Goal: Check status

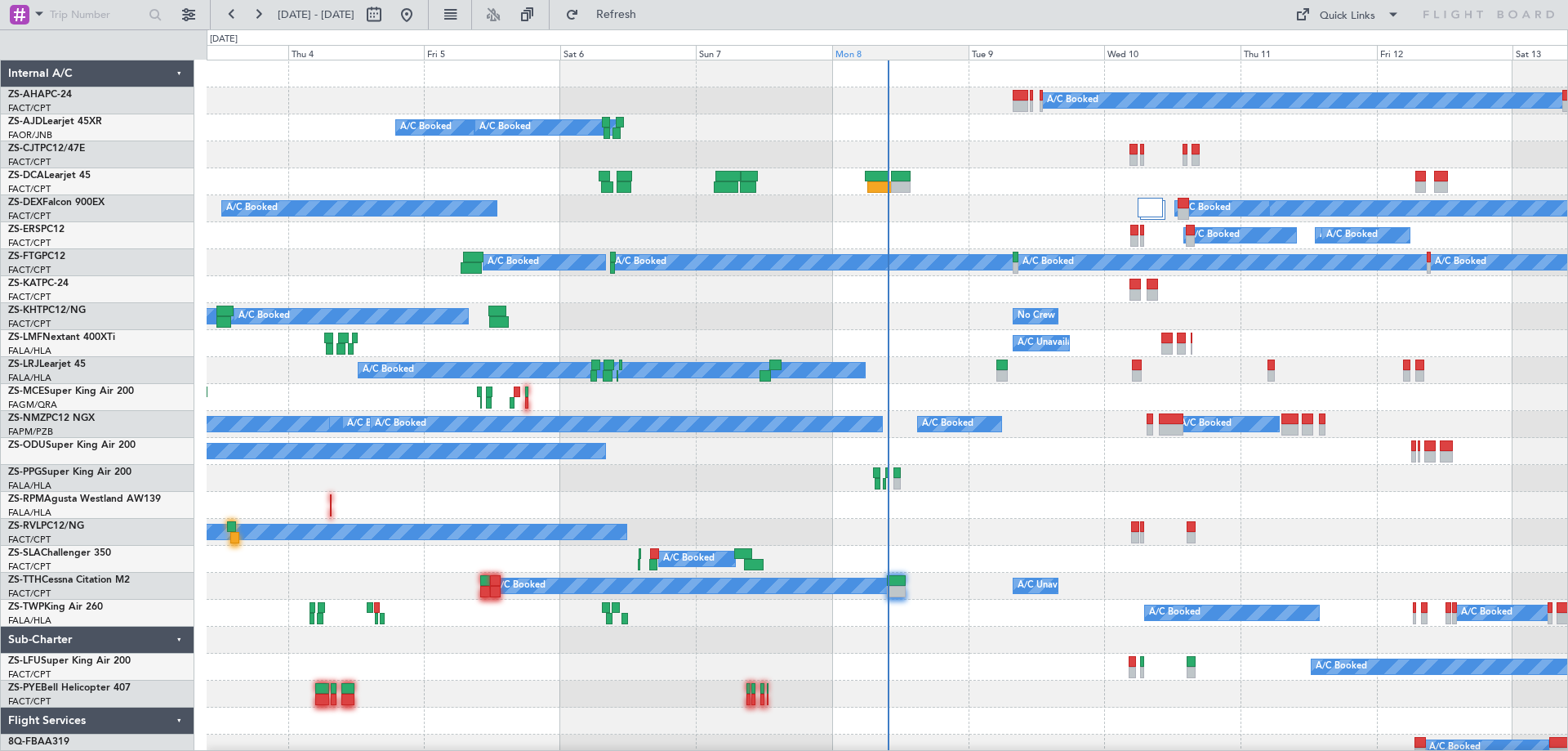
click at [873, 51] on div "Mon 8" at bounding box center [900, 52] width 137 height 15
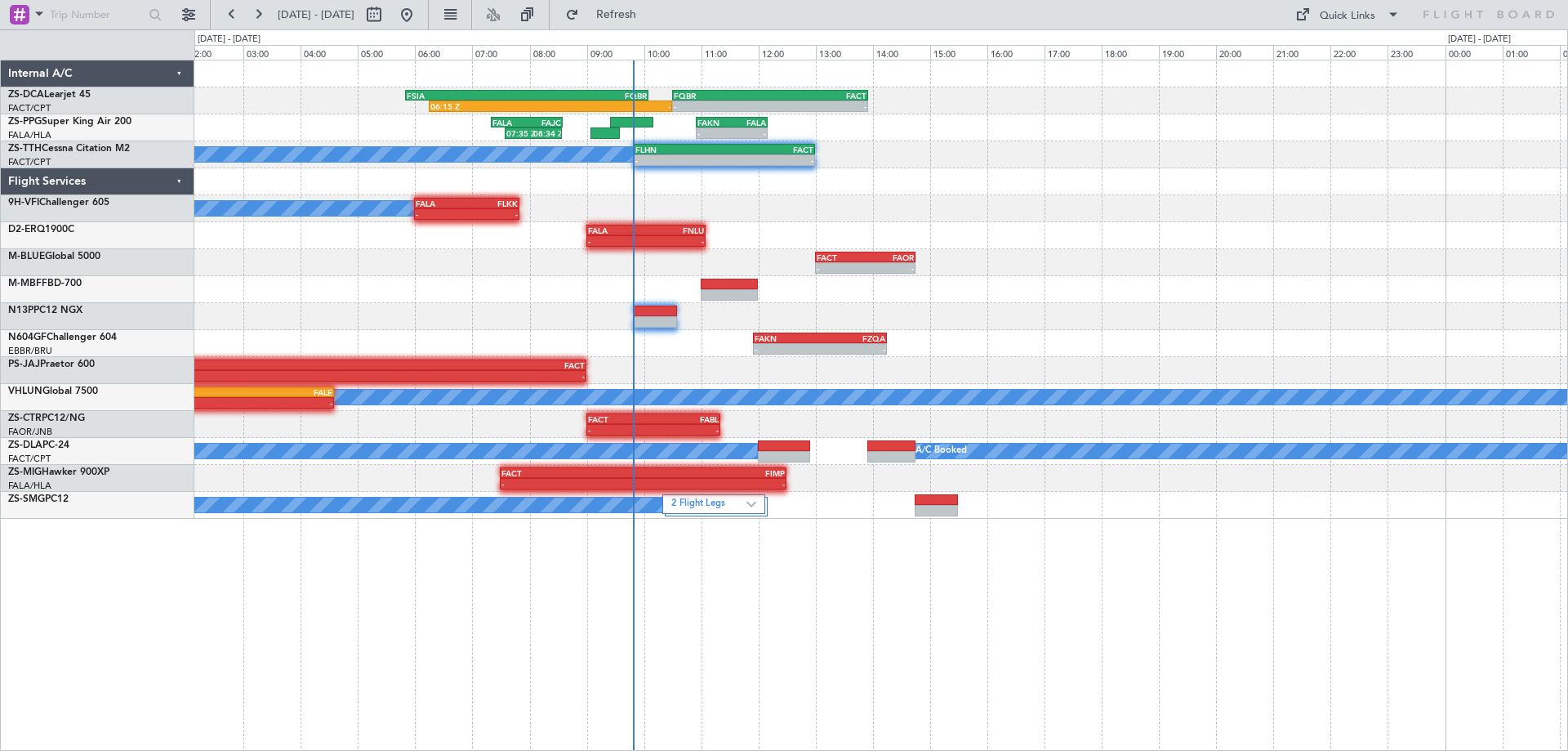
click at [1250, 290] on div "06:15 Z - FSIA 05:50 Z FQBR 10:05 Z - - FQBR 10:30 Z FACT 13:55 Z 07:35 Z 08:34…" at bounding box center [880, 289] width 1372 height 459
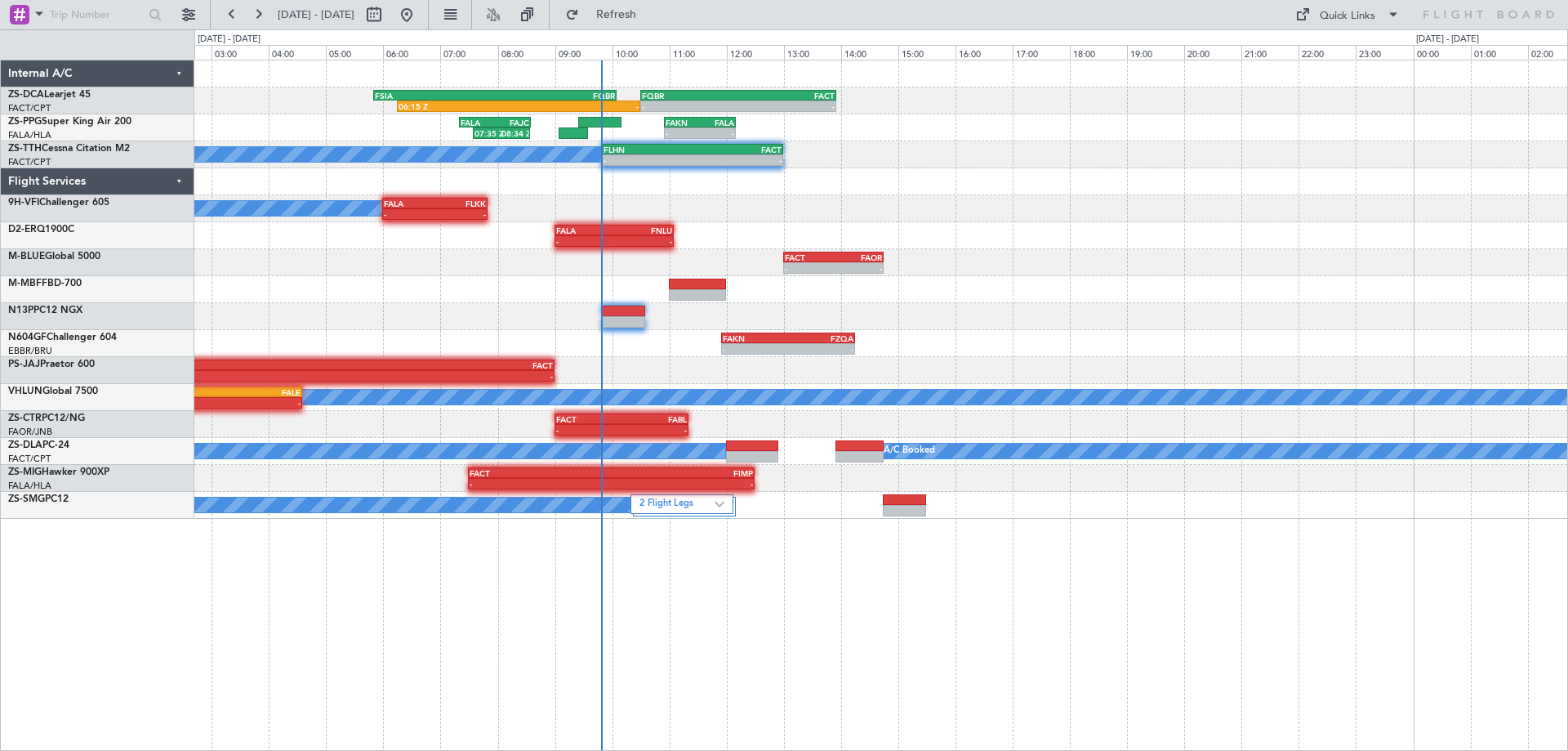
click at [1361, 178] on div "06:15 Z - FSIA 05:50 Z FQBR 10:05 Z - - FQBR 10:30 Z FACT 13:55 Z 07:35 Z 08:34…" at bounding box center [880, 289] width 1372 height 459
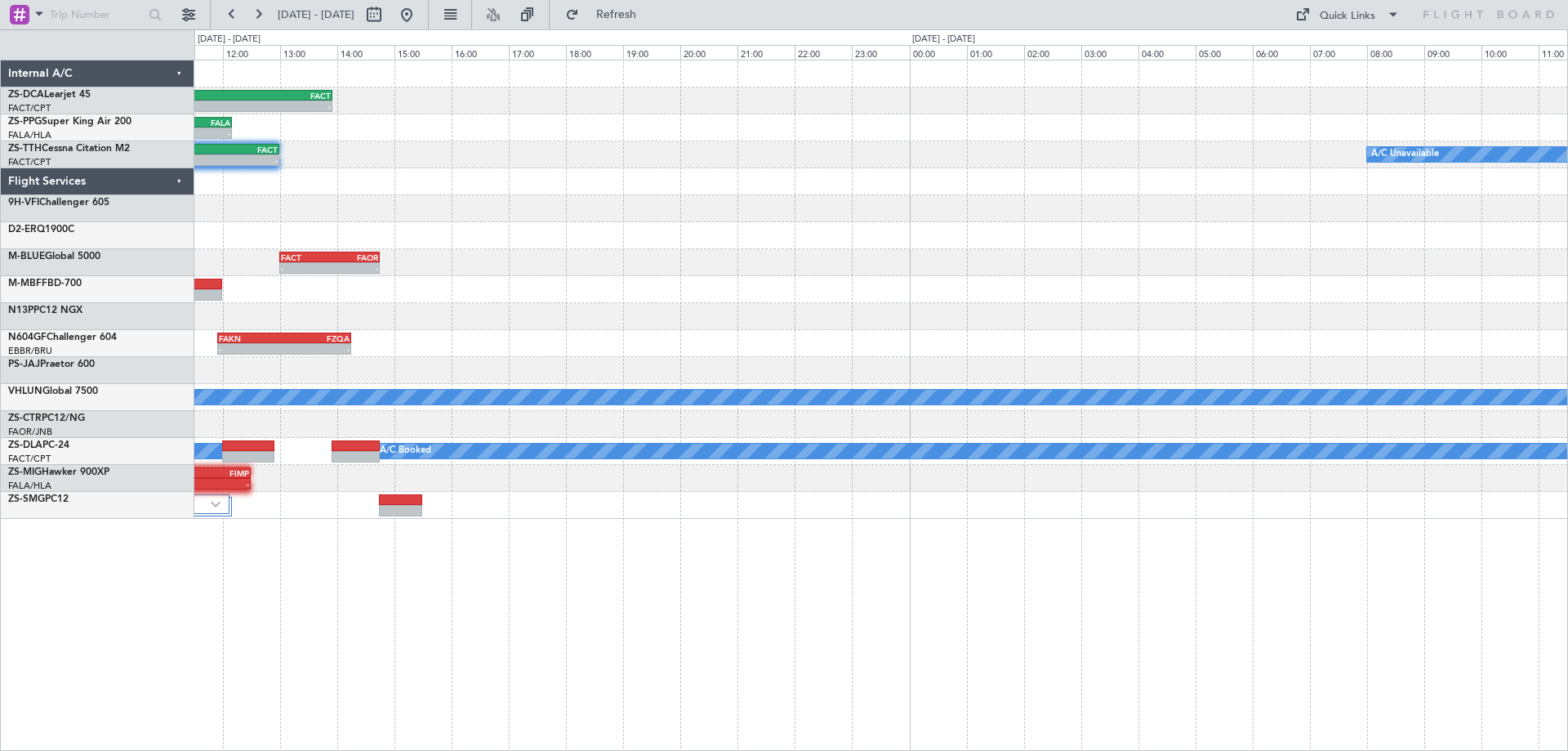
click at [645, 188] on div "- - FQBR 10:30 Z FACT 13:55 Z 06:15 Z - FSIA 05:50 Z FQBR 10:05 Z - - FAKN 10:5…" at bounding box center [880, 289] width 1372 height 459
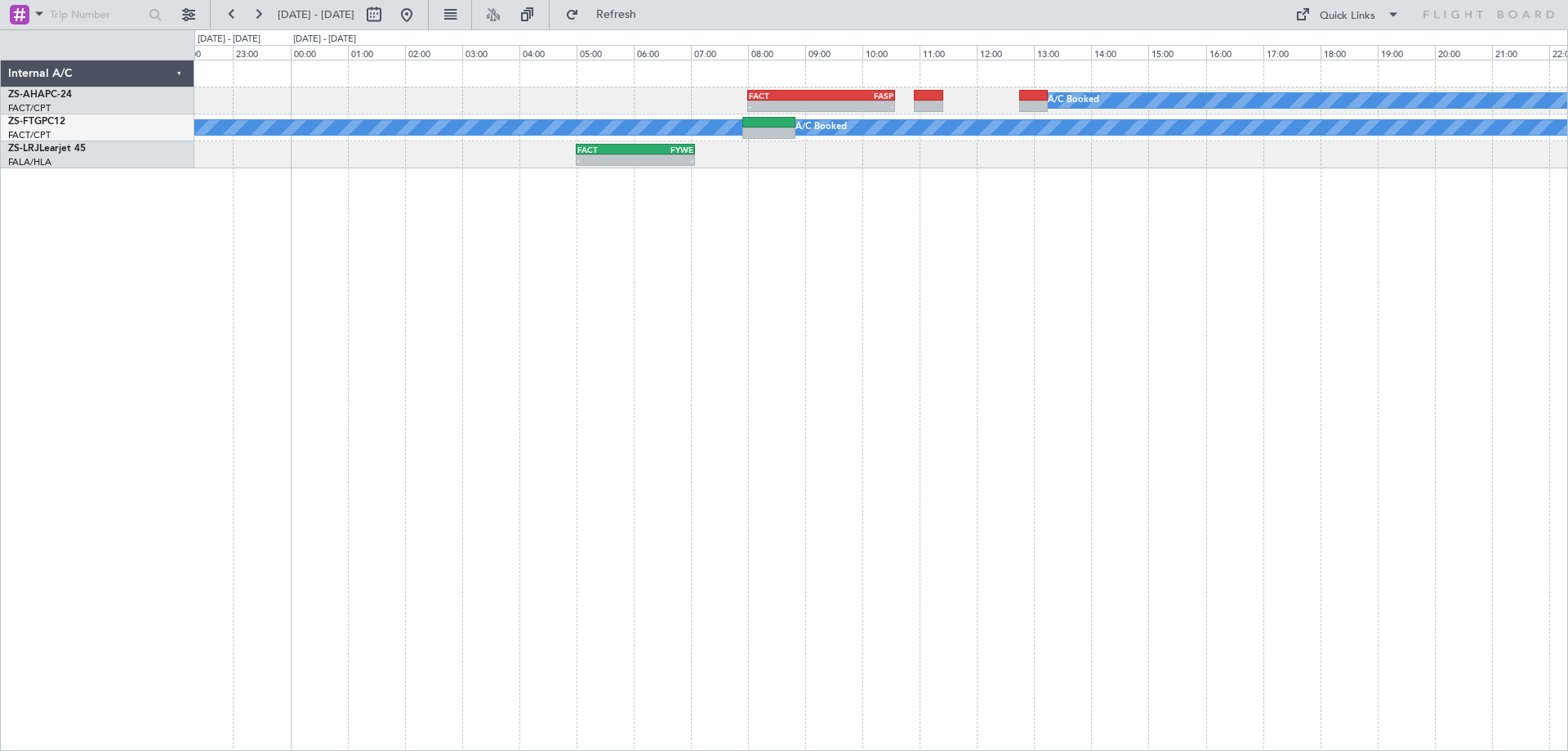
click at [899, 340] on div "A/C Booked - - FACT 08:00 Z FASP 10:35 Z A/C Booked A/C Booked - - FACT 05:00 Z…" at bounding box center [880, 406] width 1373 height 691
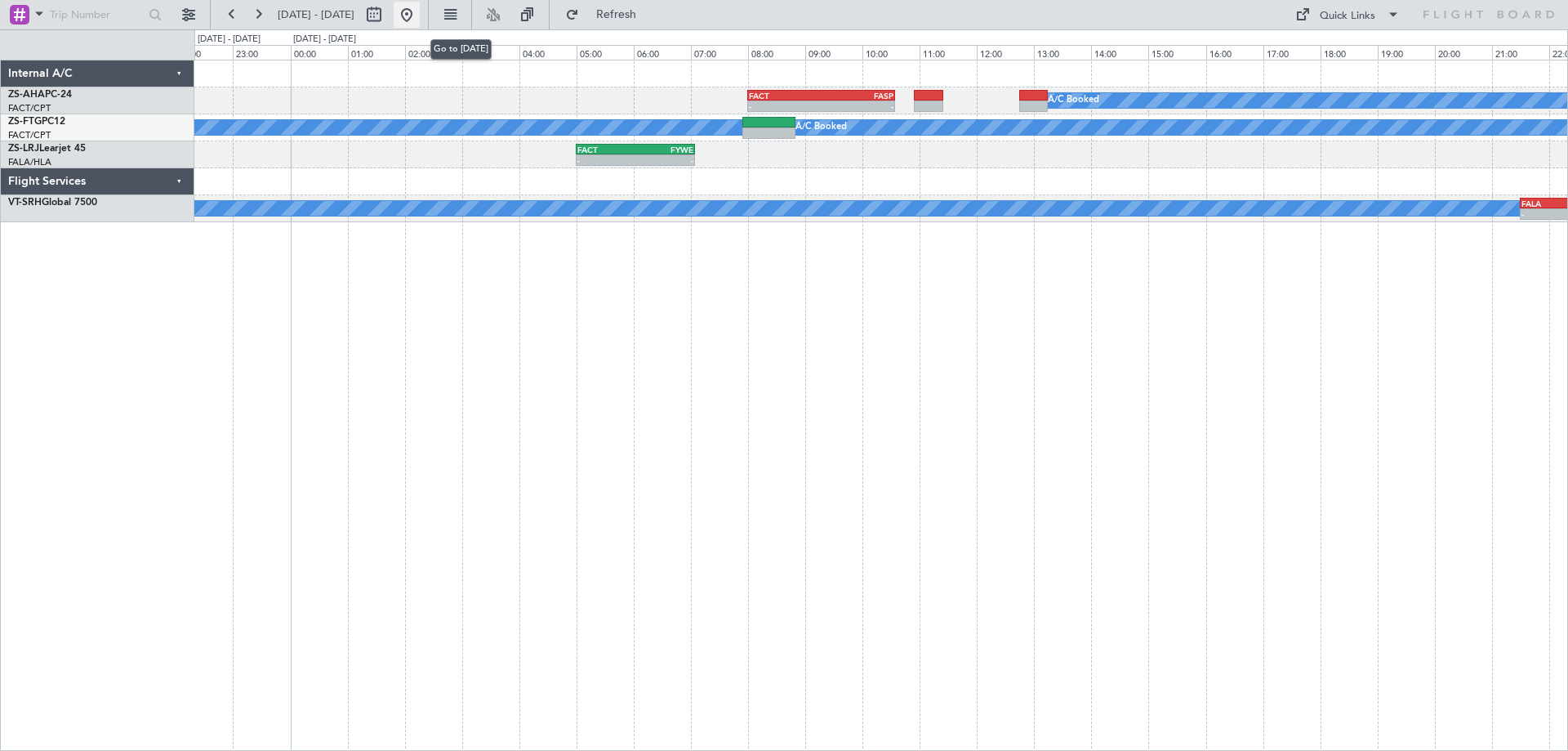
click at [420, 17] on button at bounding box center [407, 15] width 26 height 26
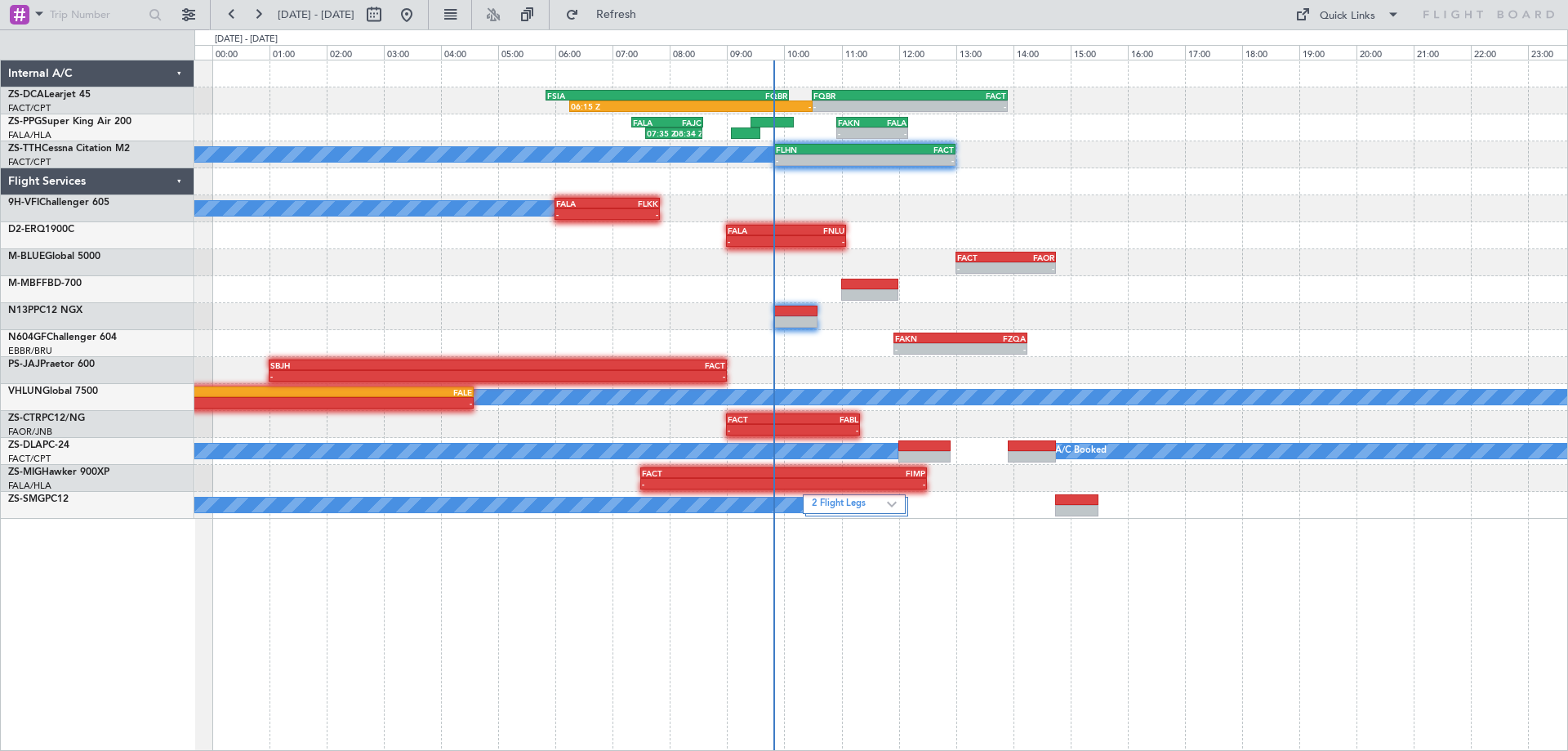
click at [1035, 686] on div "- - FQBR 10:30 Z FACT 13:55 Z 06:15 Z - FSIA 05:50 Z FQBR 10:05 Z - - FAKN 10:5…" at bounding box center [880, 406] width 1373 height 691
click at [589, 278] on div "- - FQBR 10:30 Z FACT 13:55 Z 06:15 Z - FSIA 05:50 Z FQBR 10:05 Z - - FAKN 10:5…" at bounding box center [880, 289] width 1372 height 459
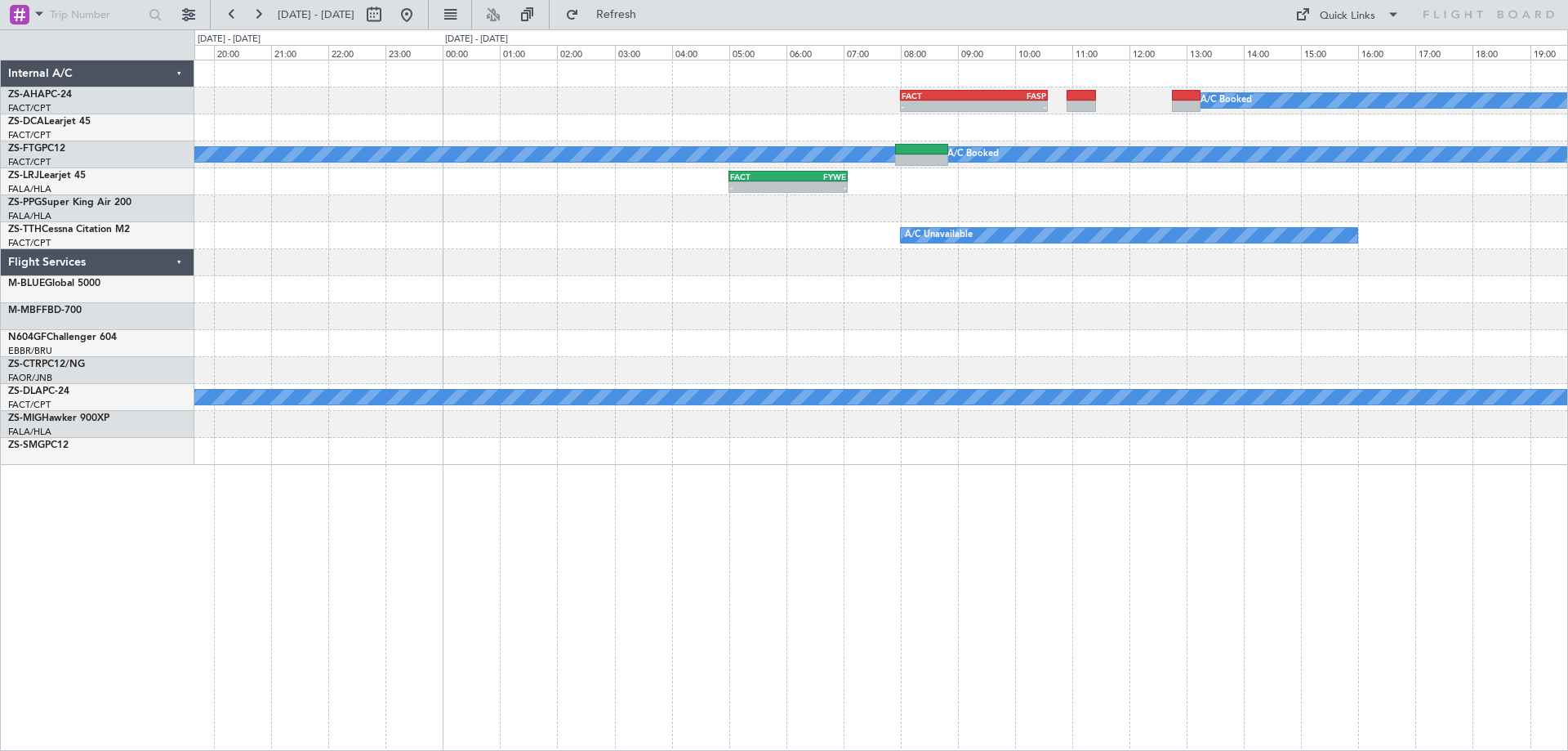
click at [874, 374] on div "- - FACT 08:00 Z FASP 10:35 Z A/C Booked - - FQBR 10:30 Z FACT 13:55 Z A/C Book…" at bounding box center [880, 262] width 1372 height 405
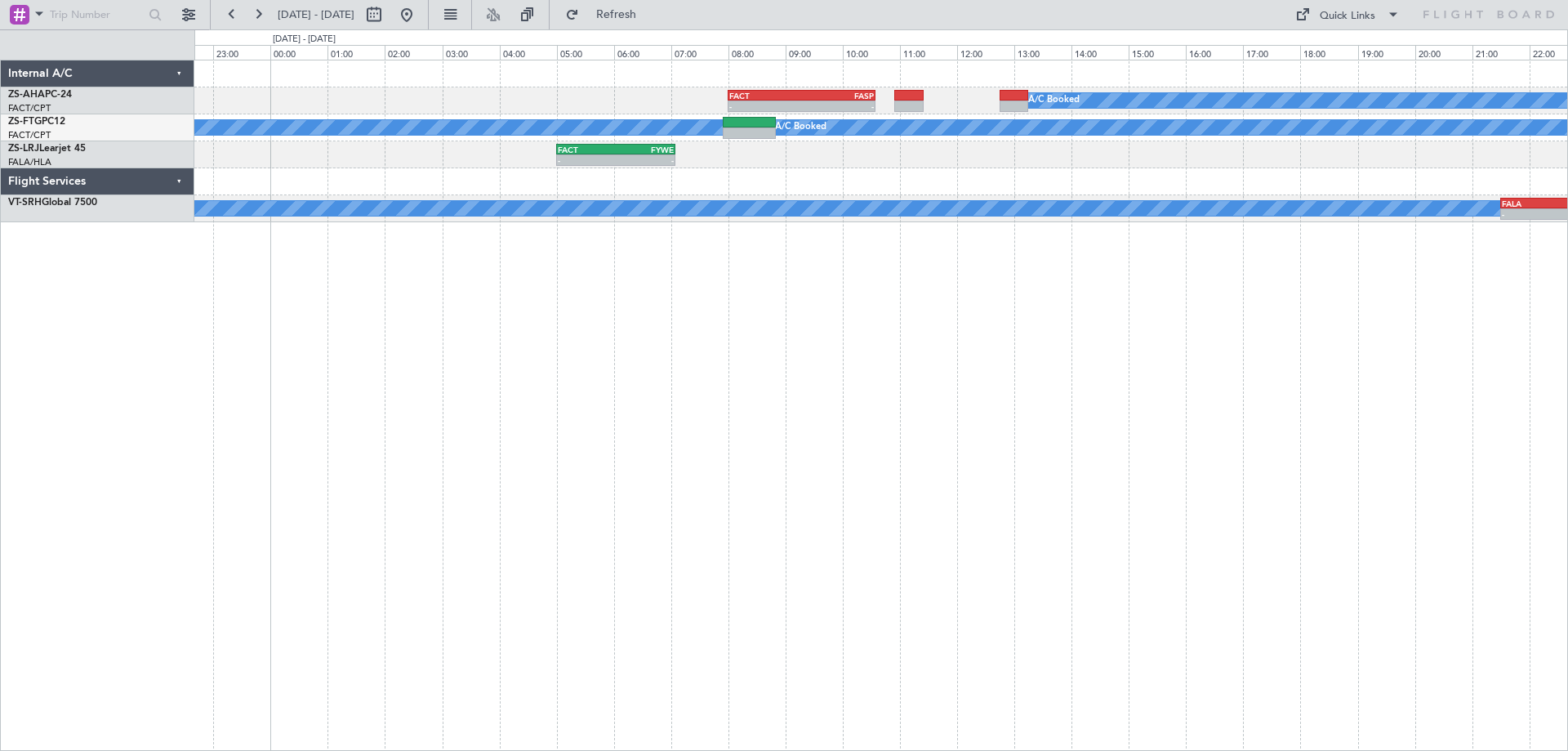
click at [1373, 421] on div "- - FACT 08:00 Z FASP 10:35 Z A/C Booked A/C Booked A/C Booked - - FACT 05:00 Z…" at bounding box center [880, 406] width 1373 height 691
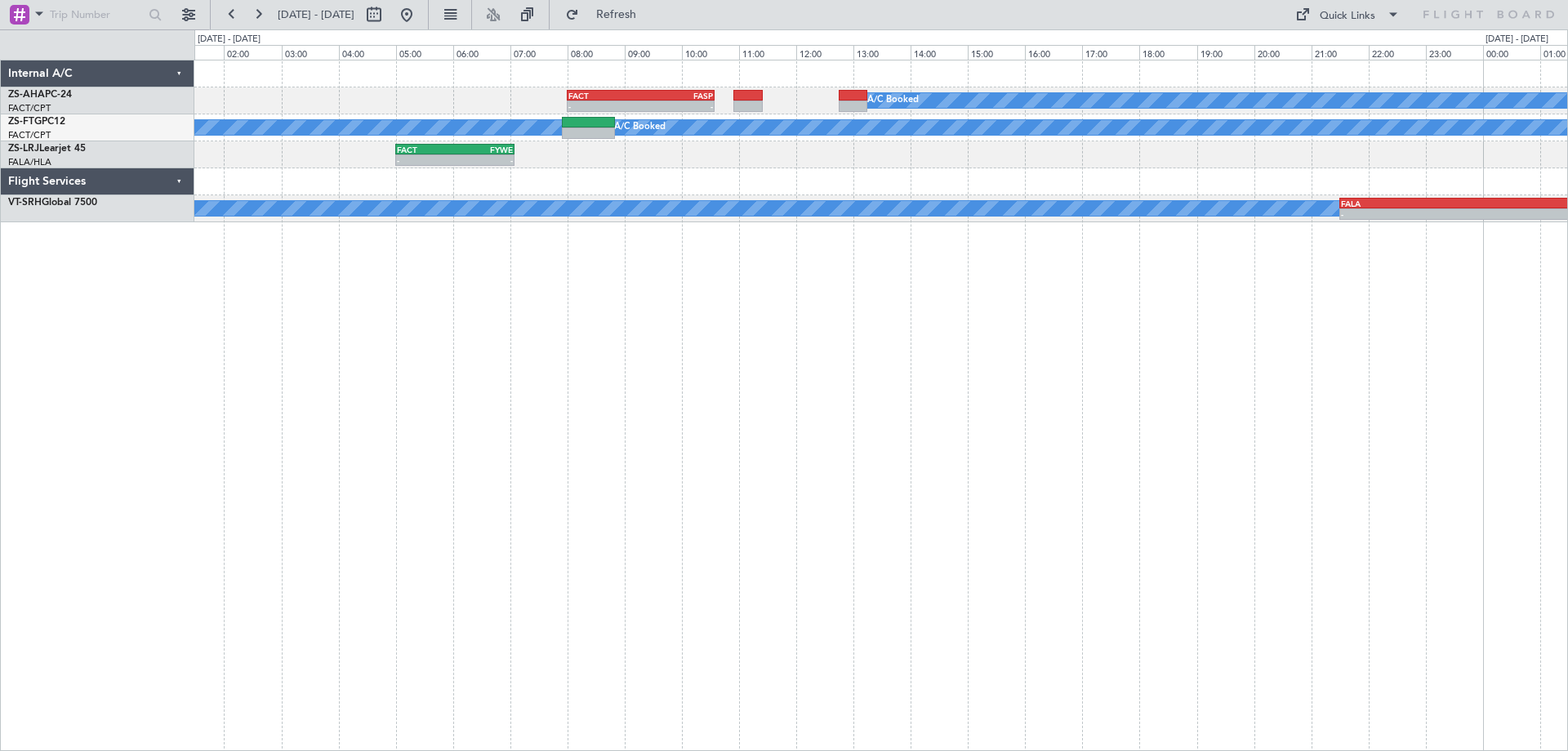
click at [931, 447] on div "- - FACT 08:00 Z FASP 10:35 Z A/C Booked A/C Booked A/C Booked - - FACT 05:00 Z…" at bounding box center [880, 406] width 1373 height 691
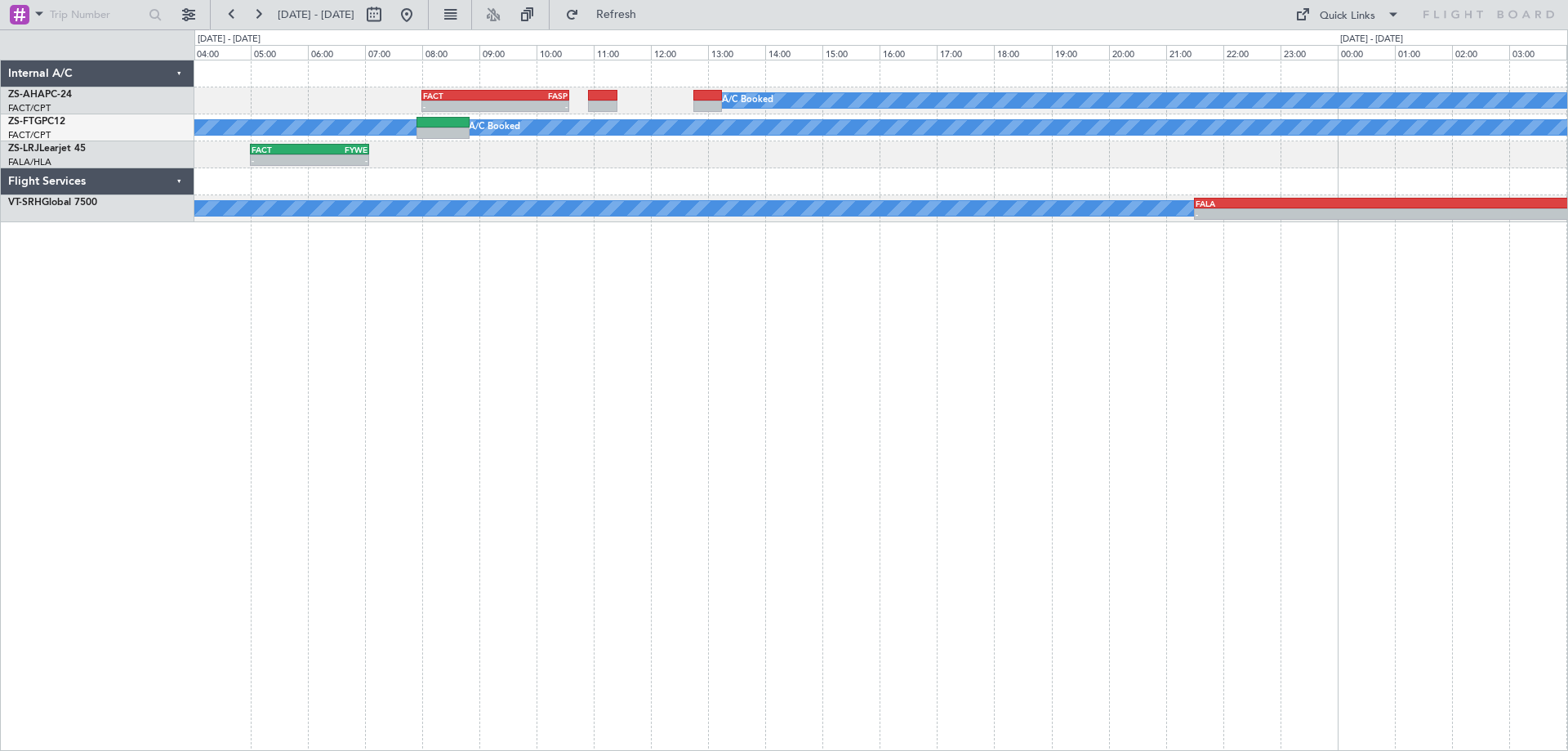
click at [1192, 372] on div "- - FACT 08:00 Z FASP 10:35 Z A/C Booked A/C Booked A/C Booked - - FACT 05:00 Z…" at bounding box center [880, 406] width 1373 height 691
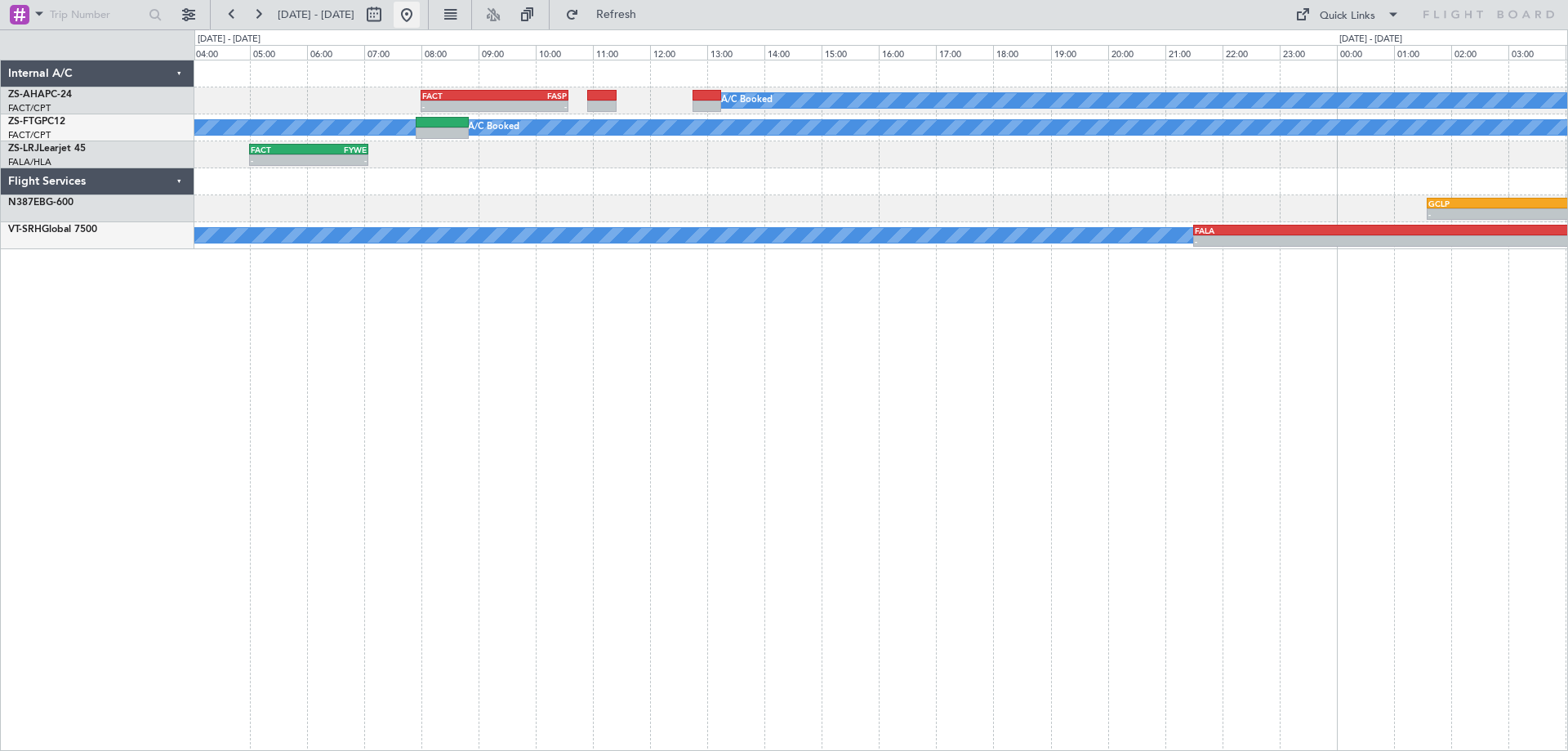
click at [420, 10] on button at bounding box center [407, 15] width 26 height 26
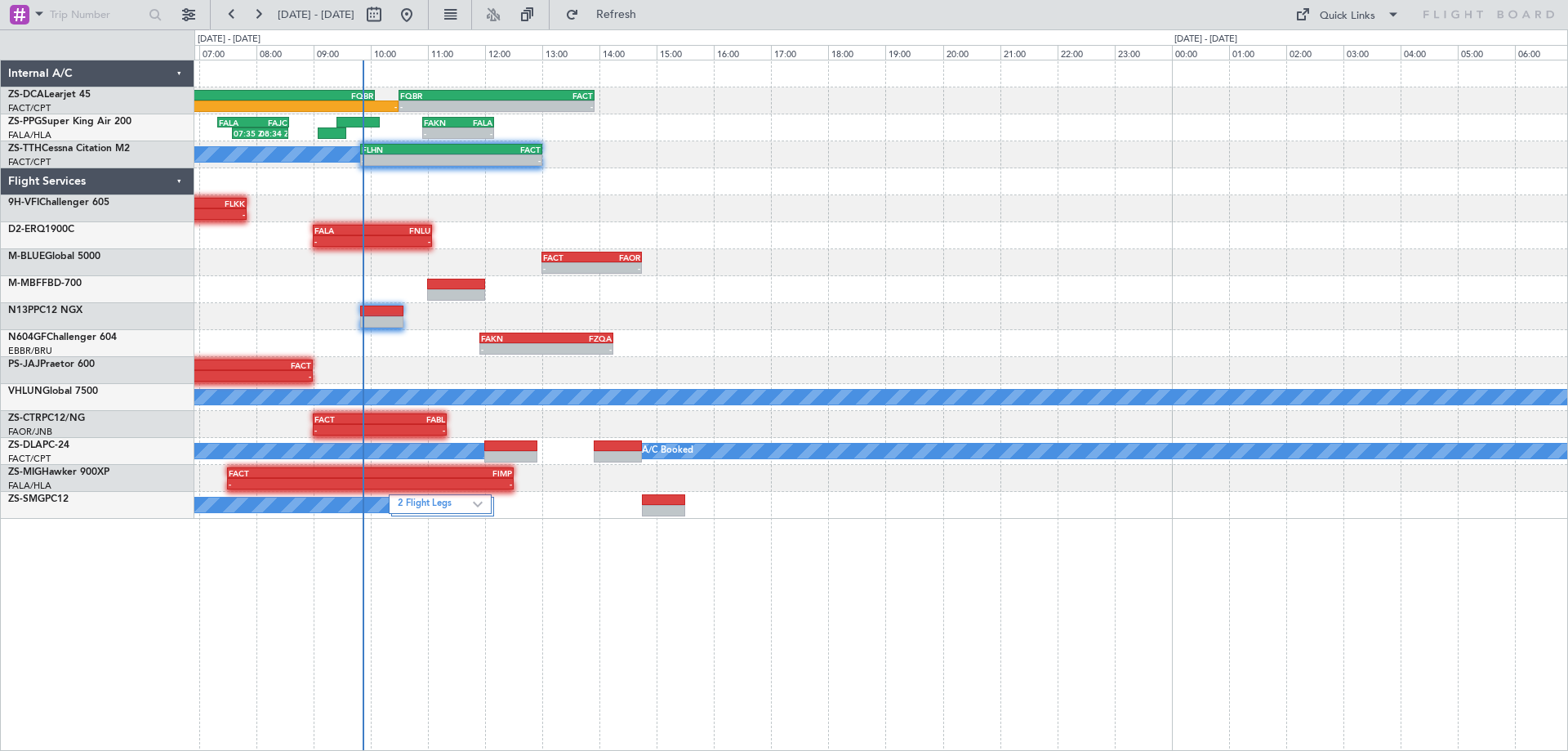
click at [384, 285] on div "- - 06:15 Z - FSIA 05:50 Z FQBR 10:05 Z FQBR 10:30 Z FACT 13:55 Z 07:35 Z 08:34…" at bounding box center [880, 289] width 1372 height 459
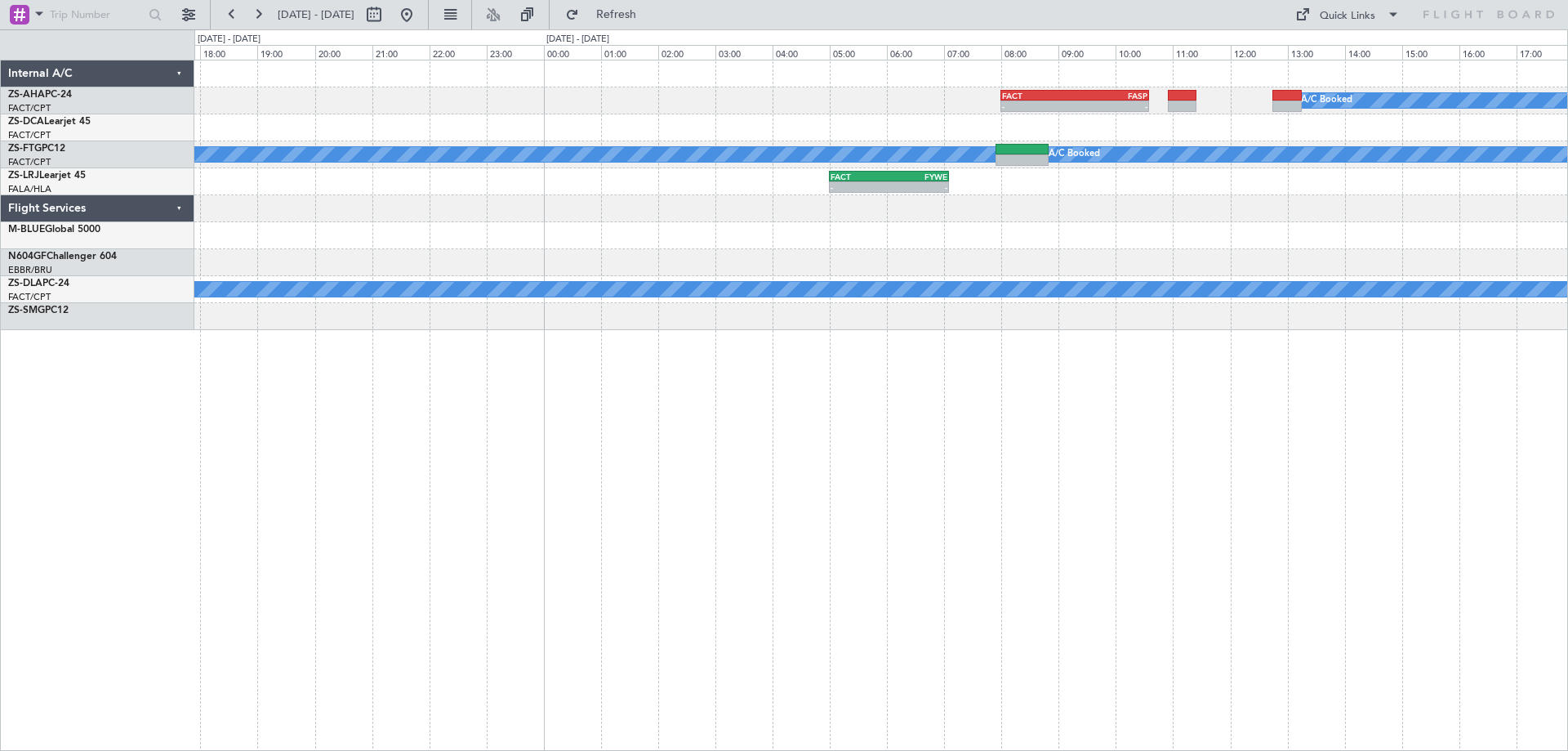
click at [846, 578] on div "A/C Booked - - FACT 08:00 Z FASP 10:35 Z - - FQBR 10:30 Z FACT 13:55 Z A/C Book…" at bounding box center [880, 406] width 1373 height 691
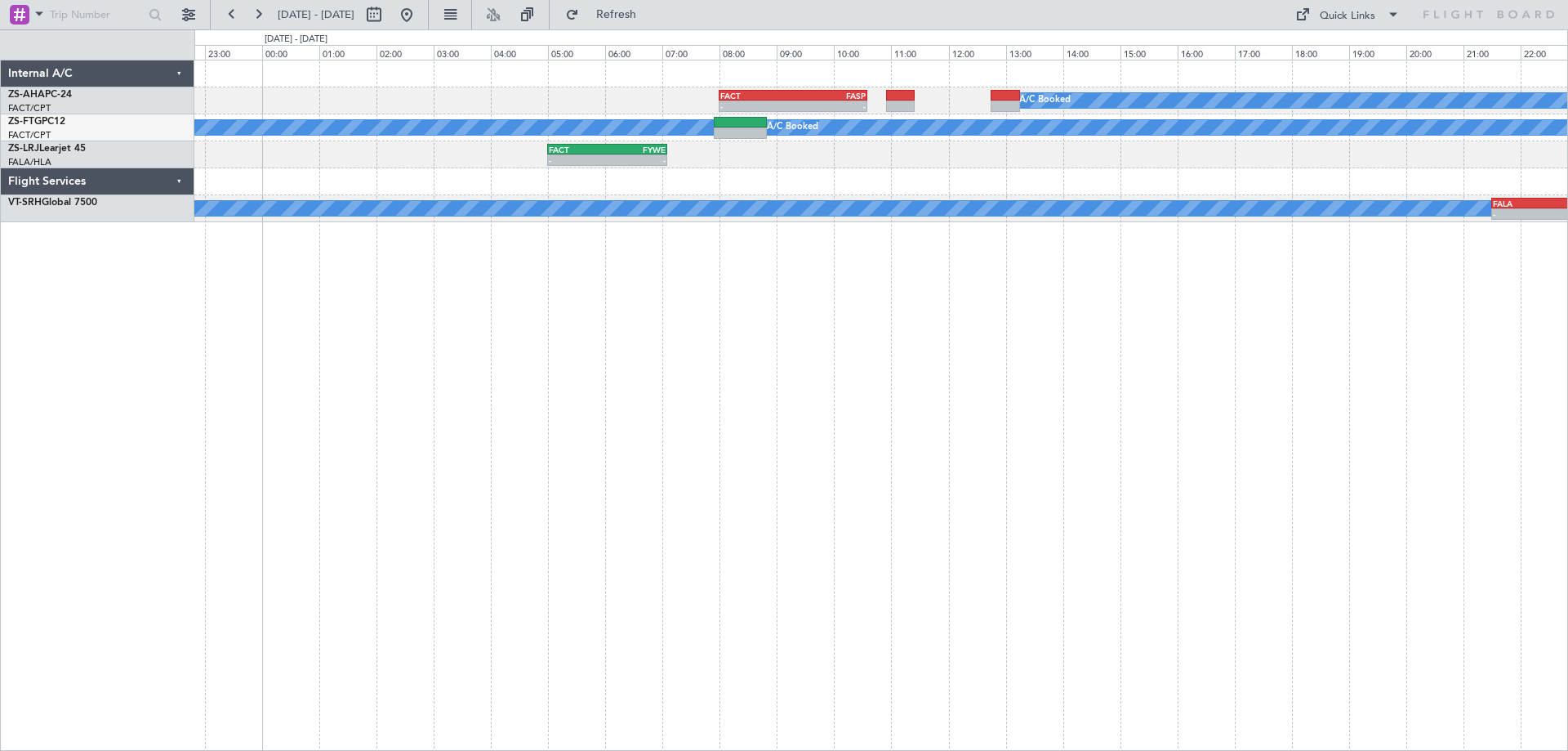
click at [533, 379] on div "A/C Booked - - FACT 08:00 Z FASP 10:35 Z A/C Booked A/C Booked - - FACT 05:00 Z…" at bounding box center [880, 406] width 1373 height 691
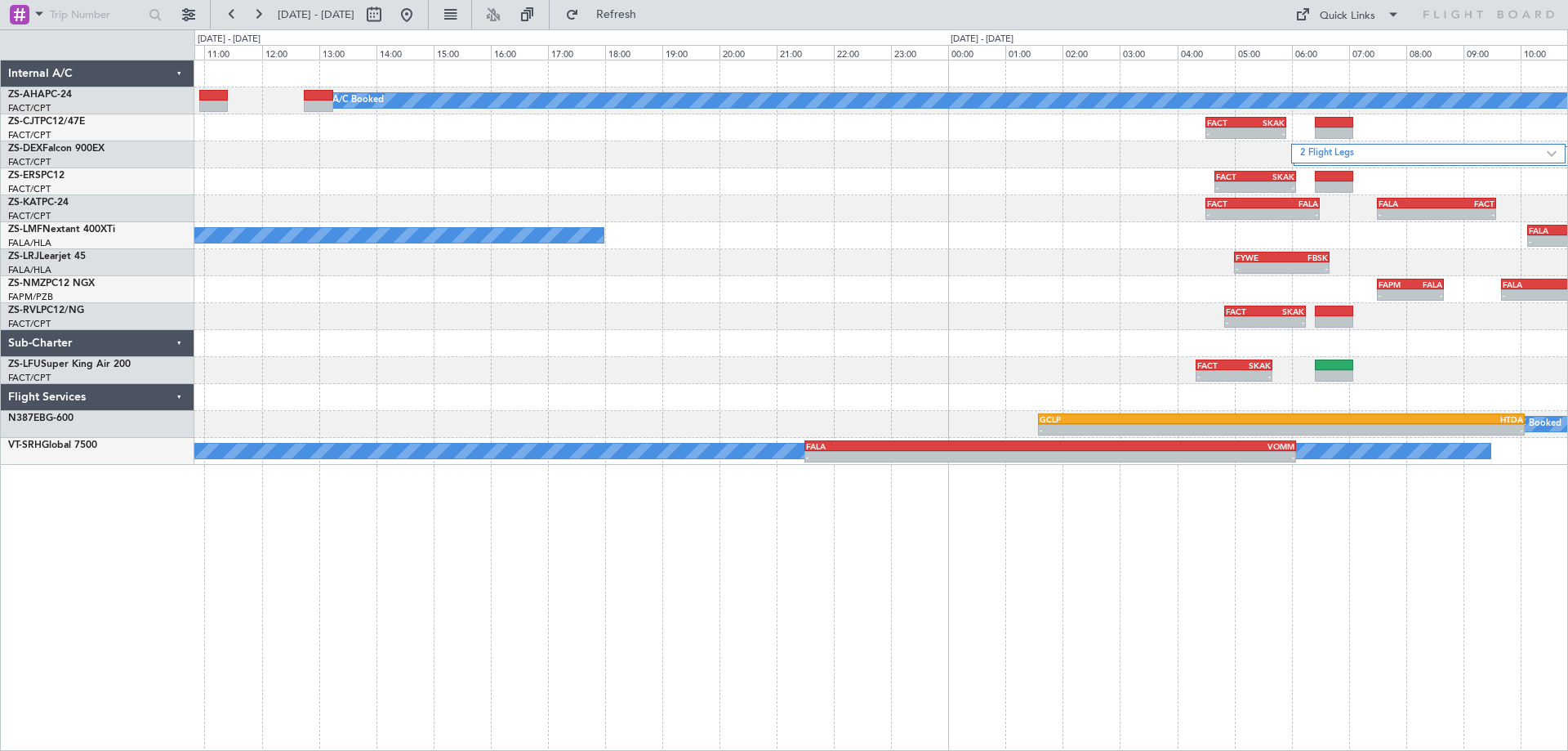
click at [817, 595] on div "A/C Booked FACT 08:00 Z FASP 10:35 Z - - - - FACT 04:30 Z SKAK 05:55 Z - - FABW…" at bounding box center [880, 406] width 1373 height 691
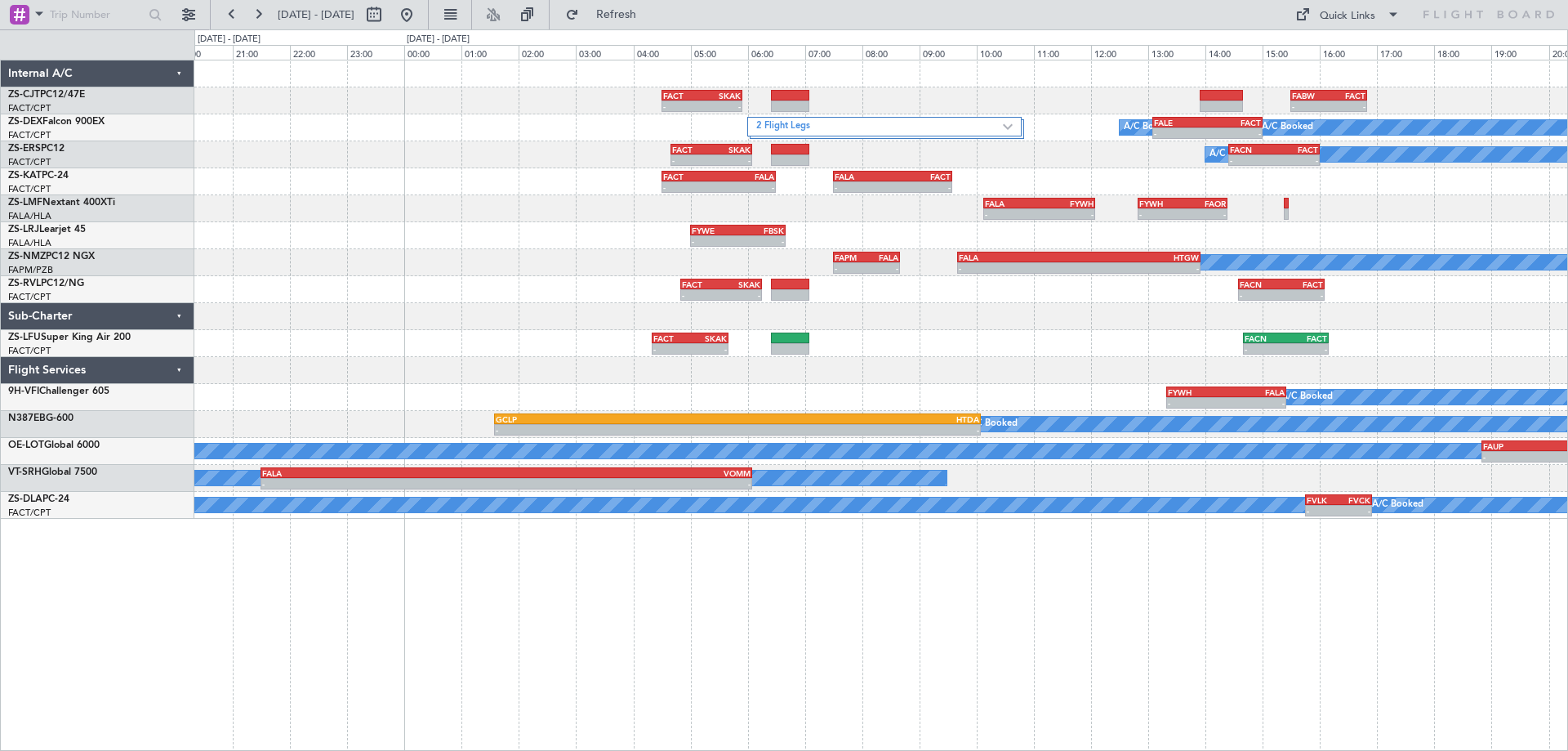
click at [1567, 530] on div "- - FACT 04:30 Z SKAK 05:55 Z - - FABW 15:30 Z FACT 16:50 Z 2 Flight Legs FALE …" at bounding box center [784, 390] width 1568 height 721
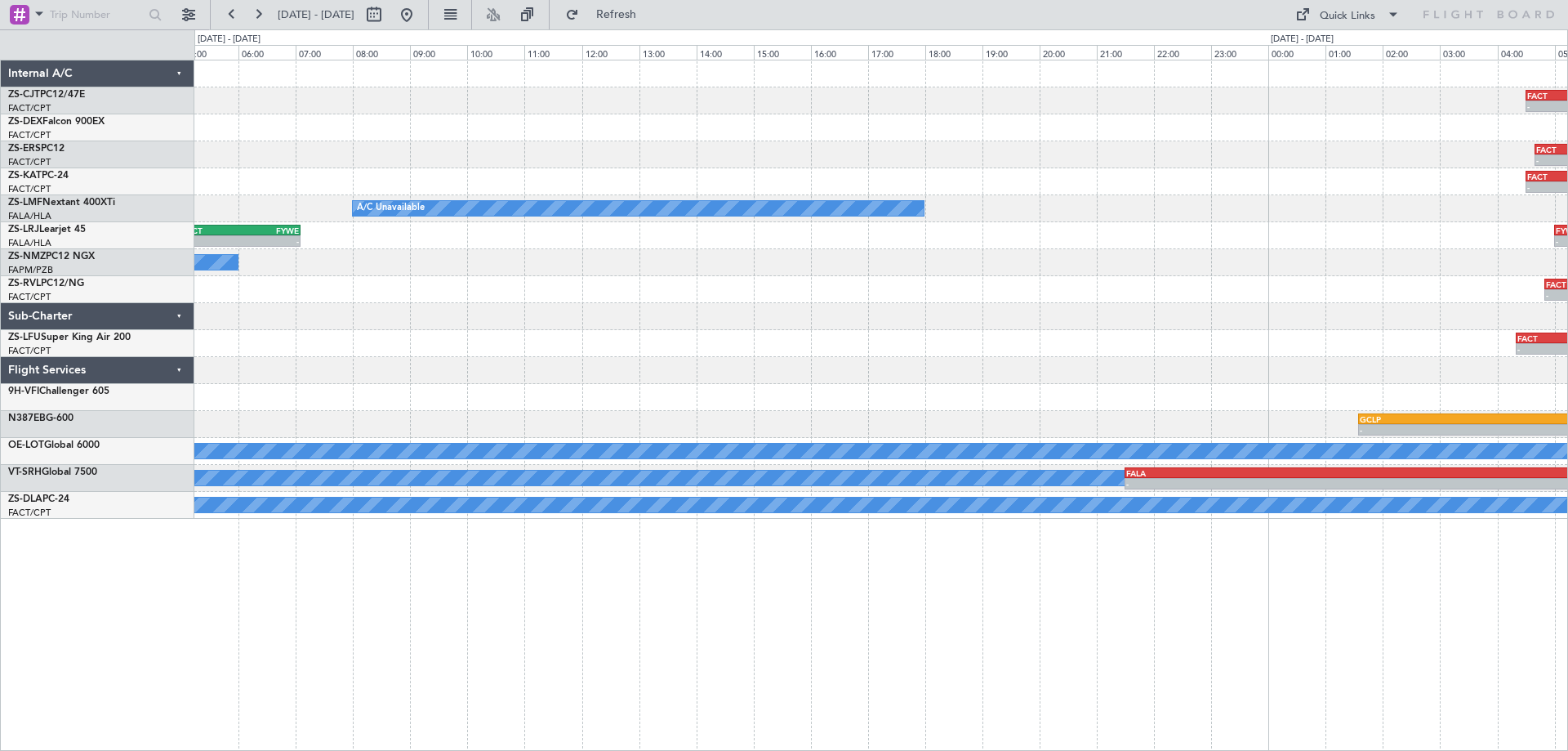
click at [1401, 536] on div "- - FACT 04:30 Z SKAK 05:55 Z 2 Flight Legs - - FACT 04:40 Z SKAK 06:05 Z - - F…" at bounding box center [880, 406] width 1373 height 691
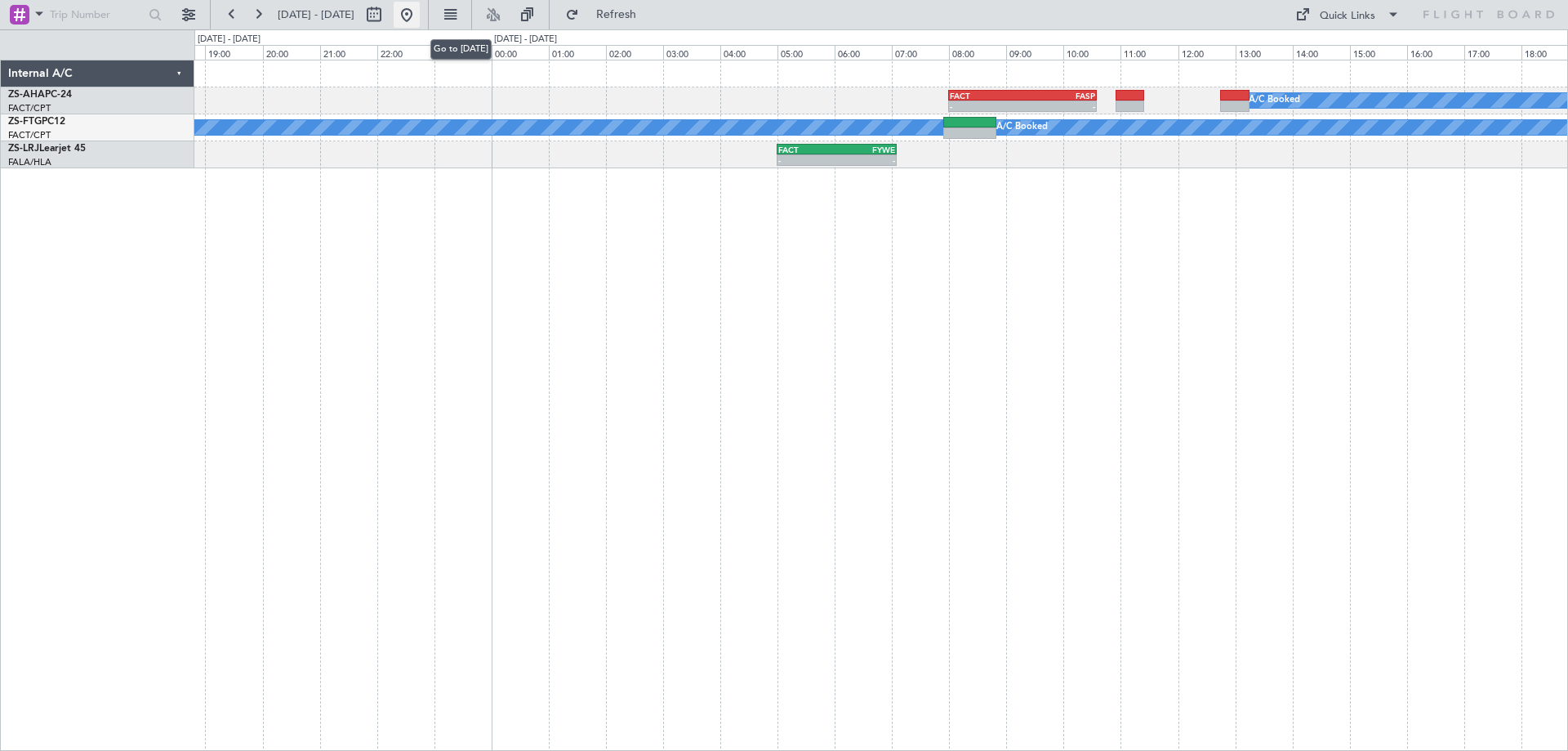
click at [420, 14] on button at bounding box center [407, 15] width 26 height 26
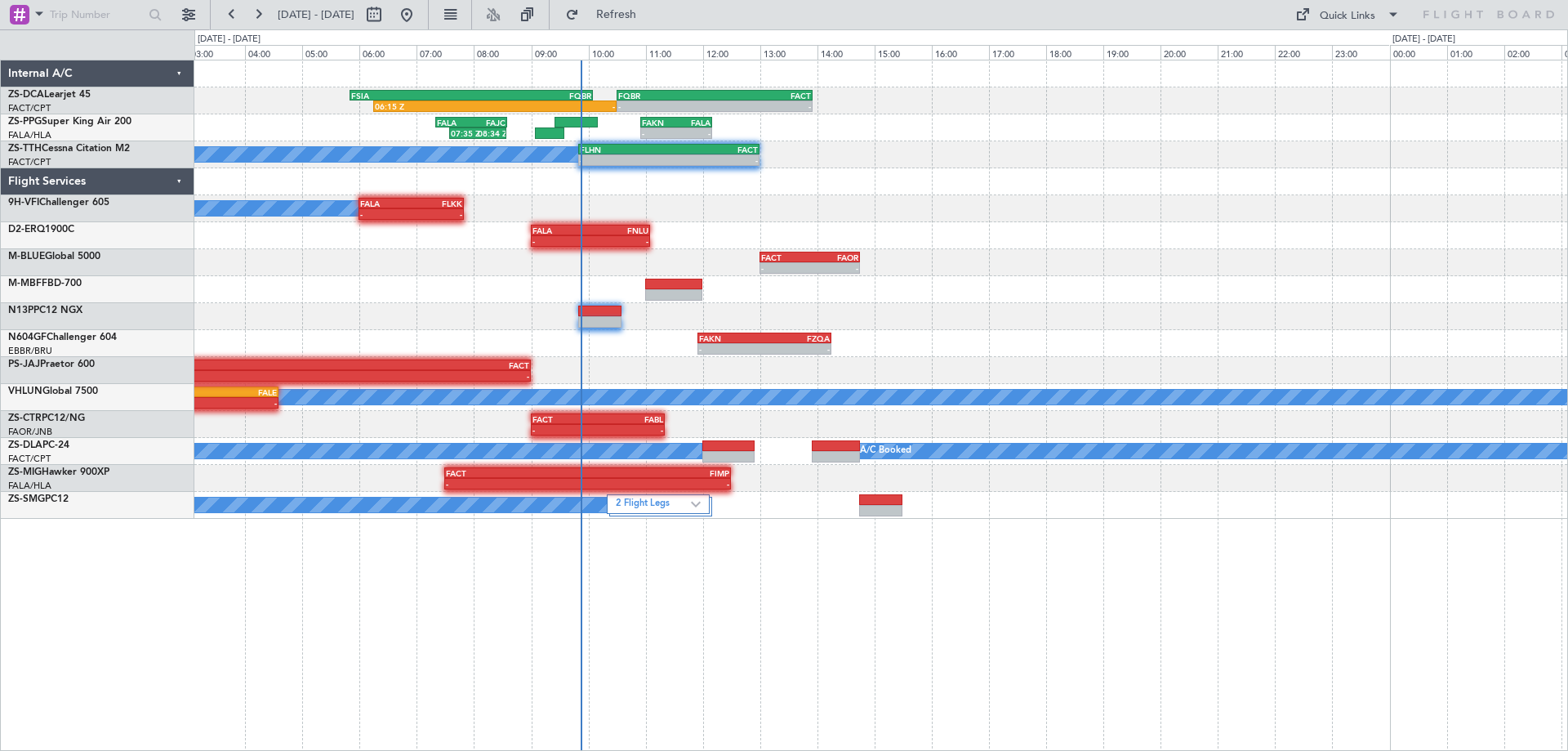
click at [1230, 269] on div "- - FACT 13:00 Z FAOR 14:45 Z" at bounding box center [880, 262] width 1372 height 27
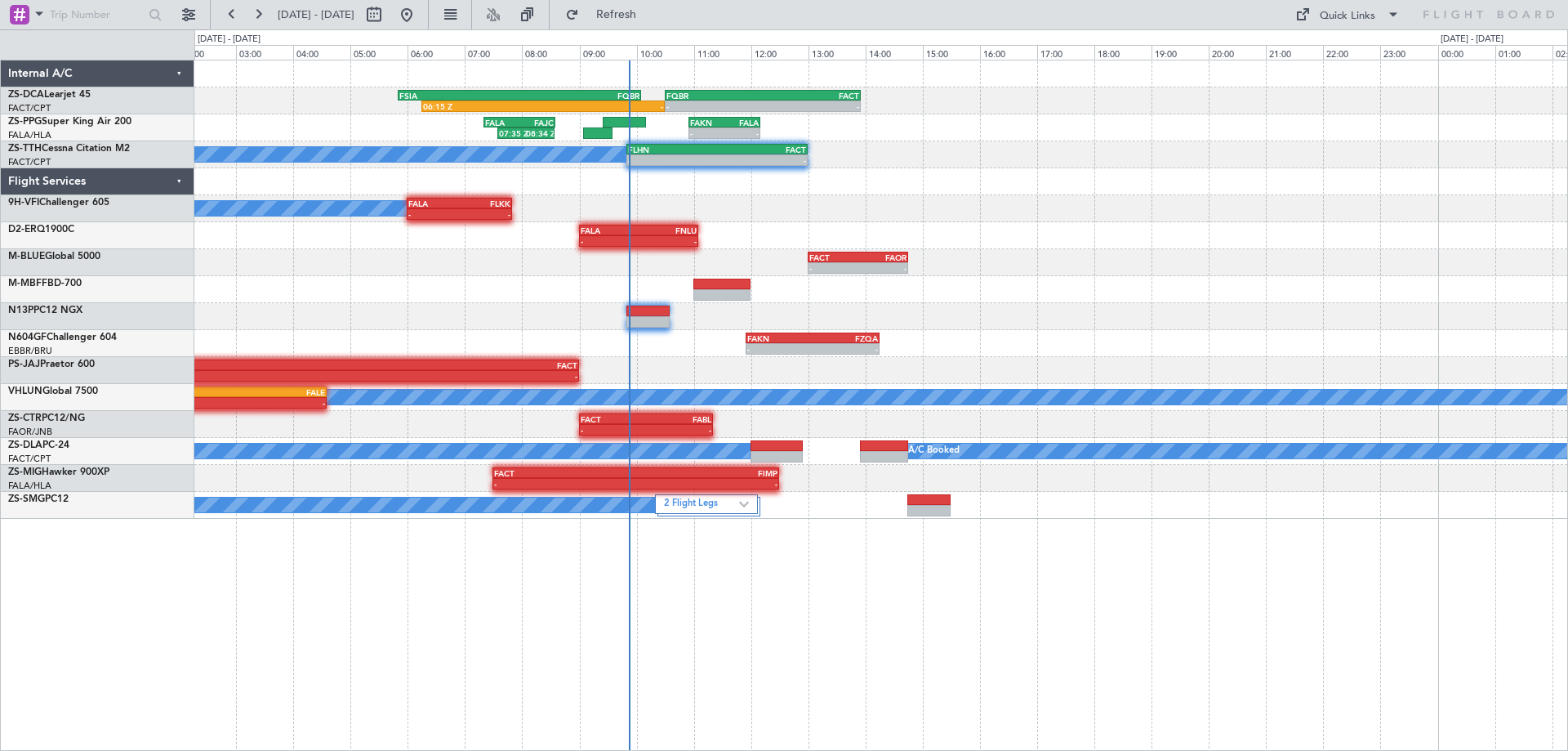
click at [1278, 249] on div "- - FACT 13:00 Z FAOR 14:45 Z" at bounding box center [880, 262] width 1372 height 27
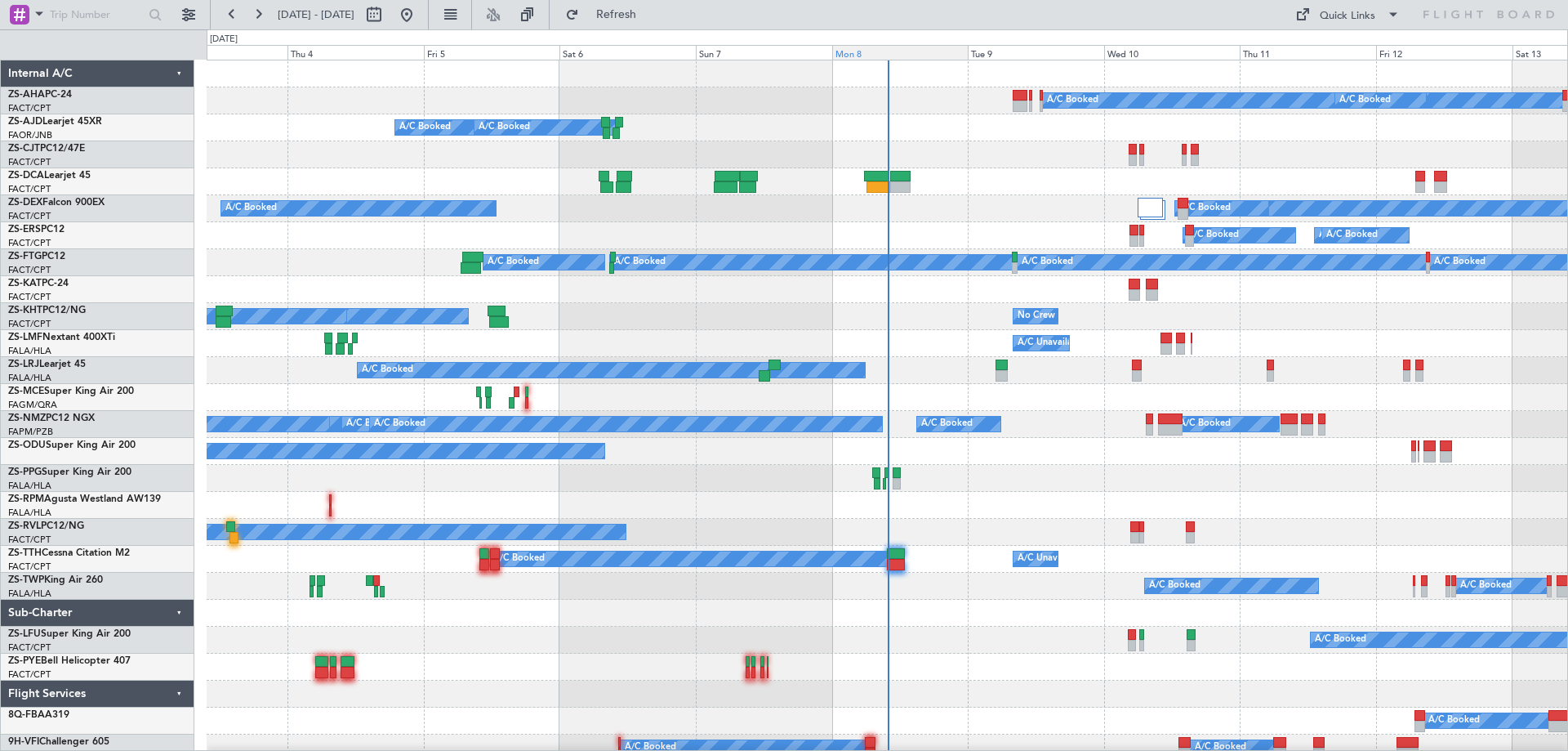
click at [857, 52] on div "Mon 8" at bounding box center [900, 52] width 137 height 15
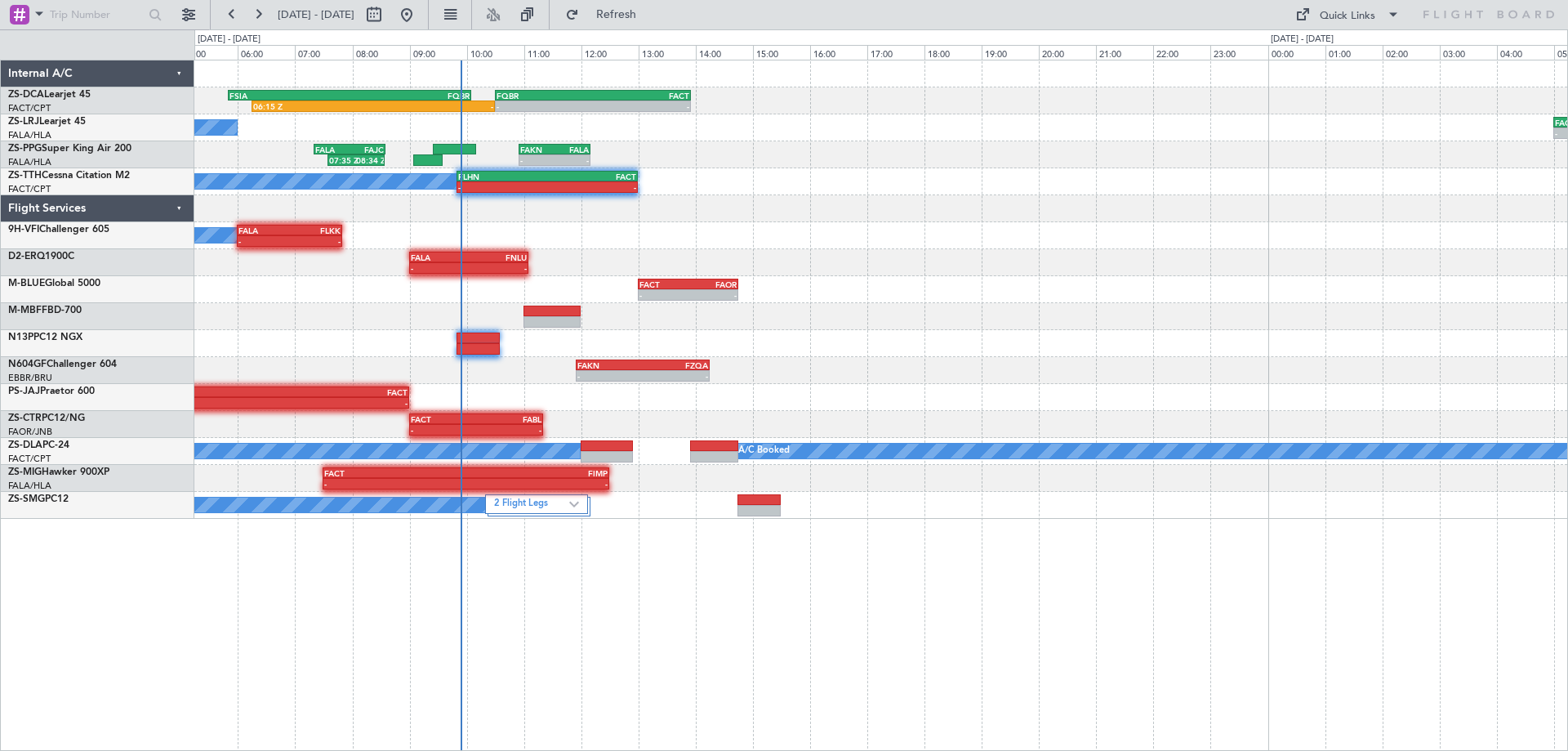
click at [628, 235] on div "06:15 Z - FSIA 05:50 Z FQBR 10:05 Z - - FQBR 10:30 Z FACT 13:55 Z A/C Booked - …" at bounding box center [880, 289] width 1372 height 459
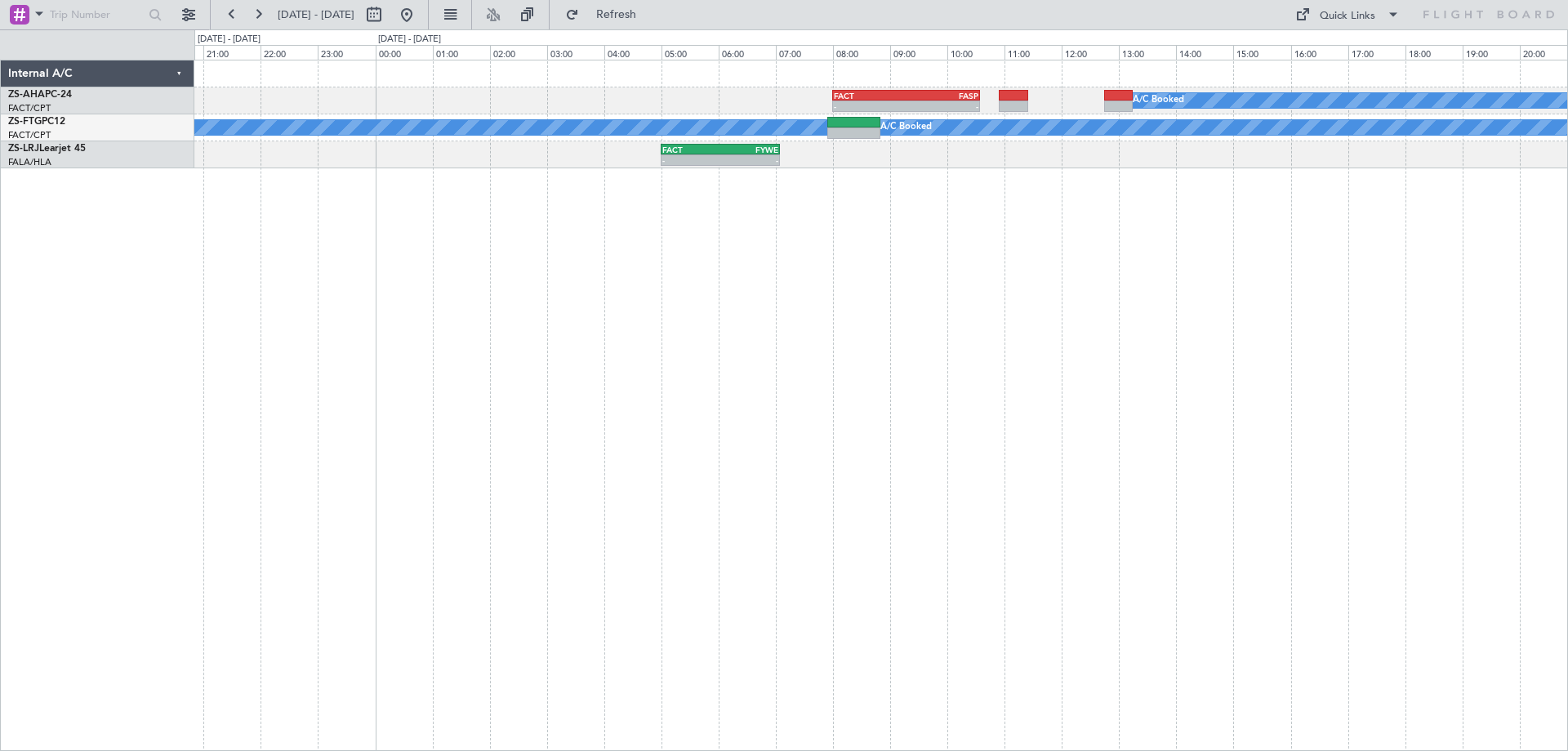
click at [675, 258] on div "A/C Booked - - FACT 08:00 Z FASP 10:35 Z A/C Booked A/C Booked - - FACT 05:00 Z…" at bounding box center [880, 406] width 1373 height 691
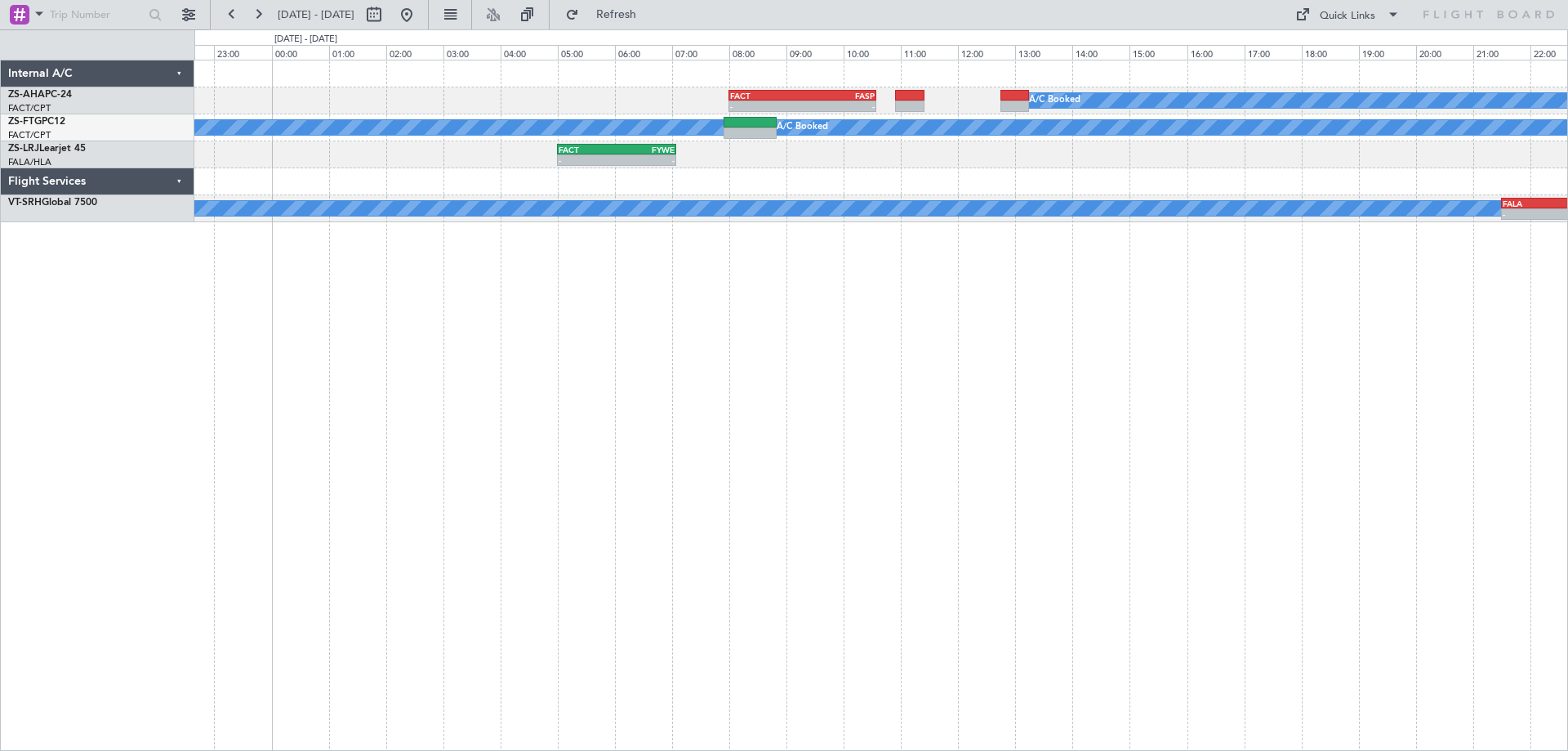
click at [755, 271] on div "A/C Booked - - FACT 08:00 Z FASP 10:35 Z A/C Booked A/C Booked - - FACT 05:00 Z…" at bounding box center [880, 406] width 1373 height 691
click at [420, 17] on button at bounding box center [407, 15] width 26 height 26
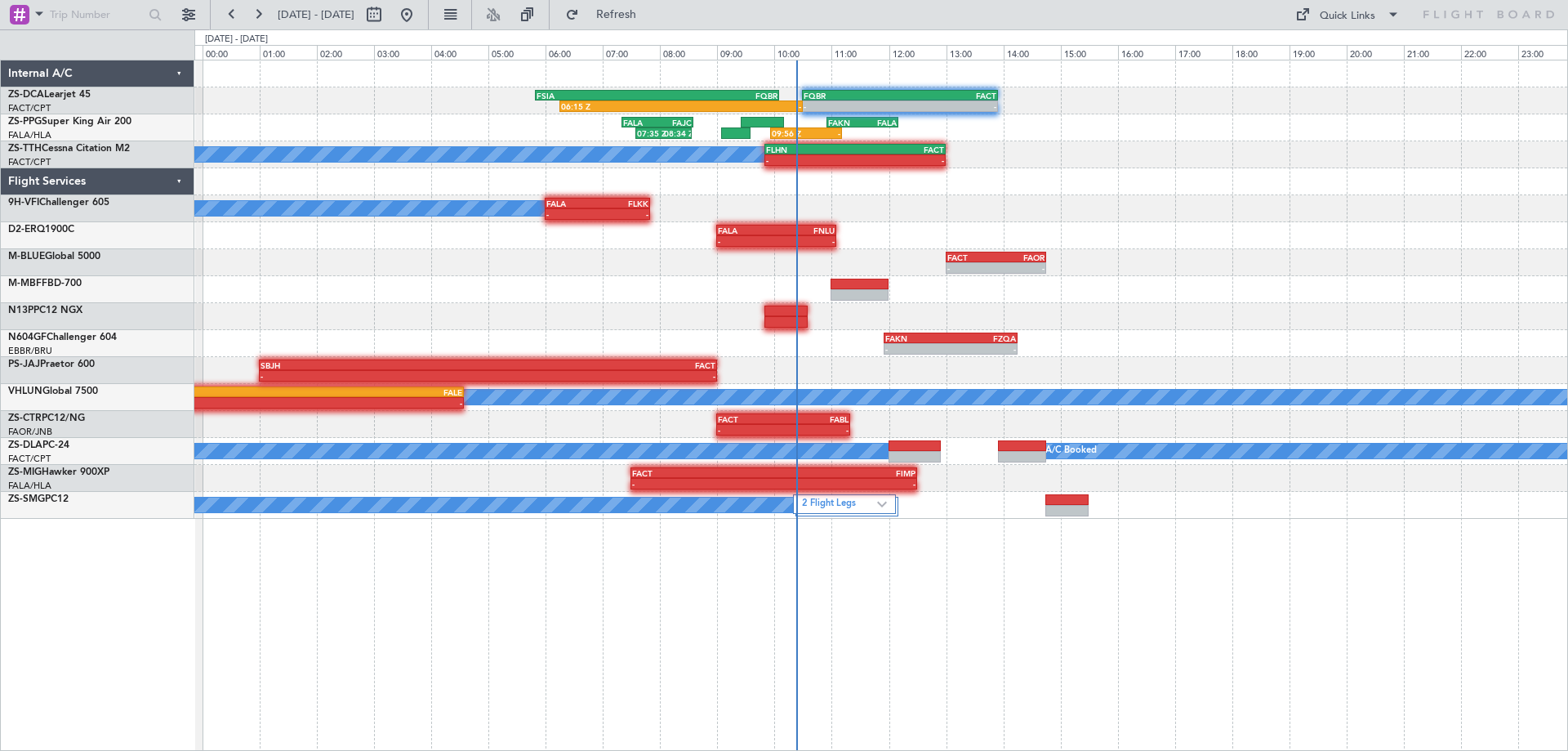
click at [1165, 239] on div "- - FQBR 10:30 Z FACT 13:55 Z 06:15 Z - FSIA 05:50 Z FQBR 10:05 Z FAKN 10:55 Z …" at bounding box center [880, 289] width 1372 height 459
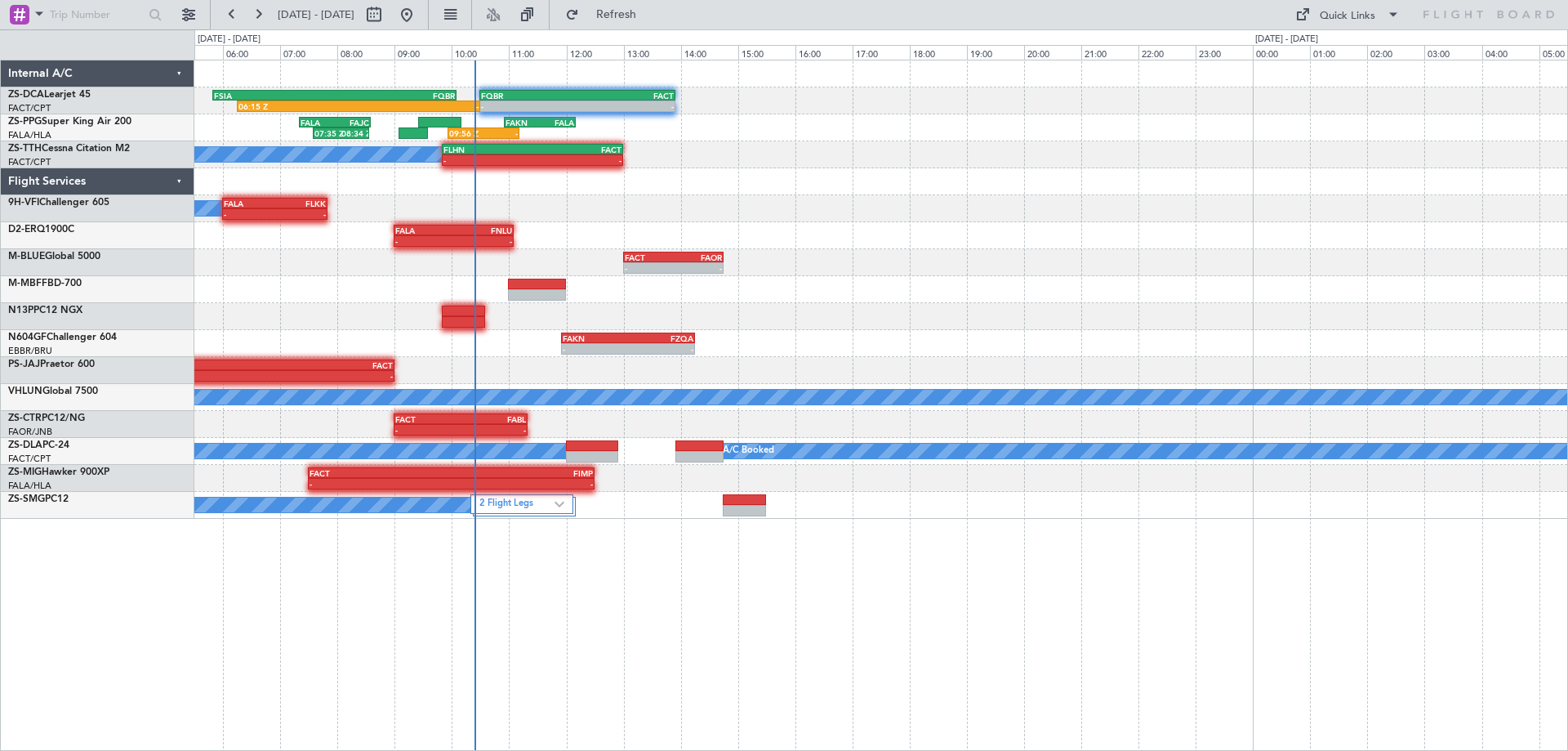
click at [1031, 230] on div "- - FALA 09:00 Z FNLU 11:05 Z" at bounding box center [880, 235] width 1372 height 27
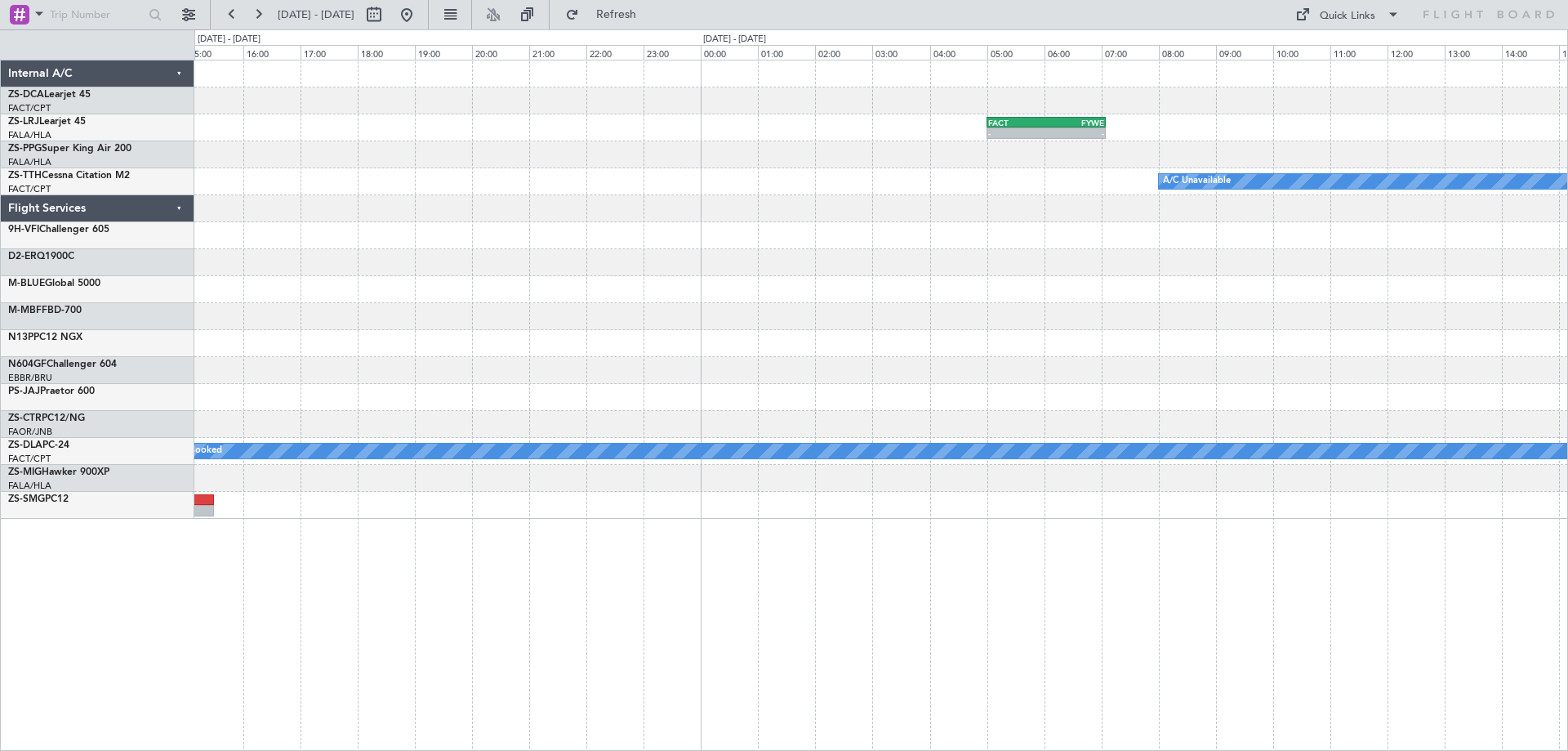
click at [571, 275] on div "- - FQBR 10:30 Z FACT 13:55 Z 06:15 Z - FSIA 05:50 Z FQBR 10:05 Z - - FACT 05:0…" at bounding box center [880, 289] width 1372 height 459
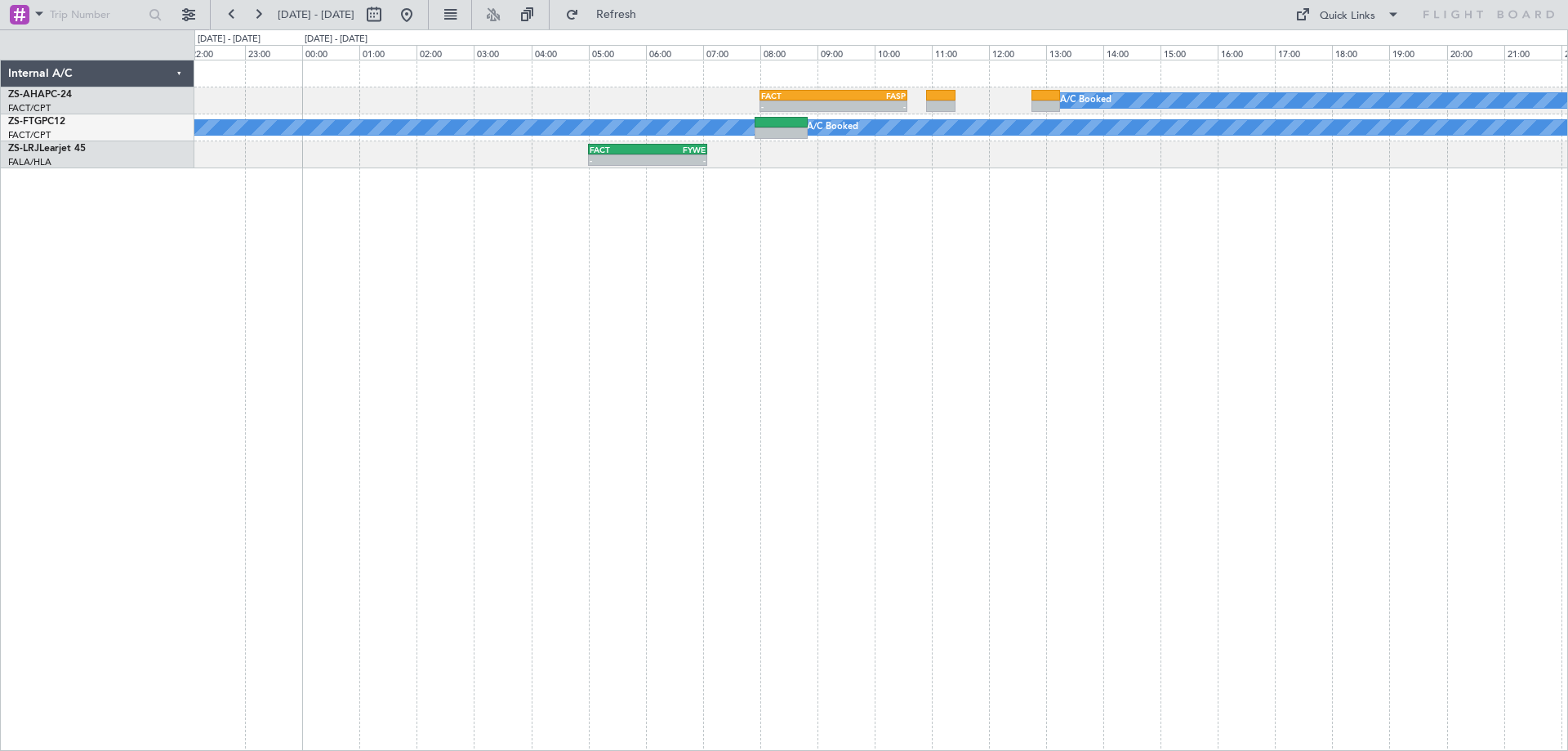
click at [1043, 432] on div "A/C Booked - - FACT 08:00 Z FASP 10:35 Z A/C Booked A/C Booked - - FACT 05:00 Z…" at bounding box center [880, 406] width 1373 height 691
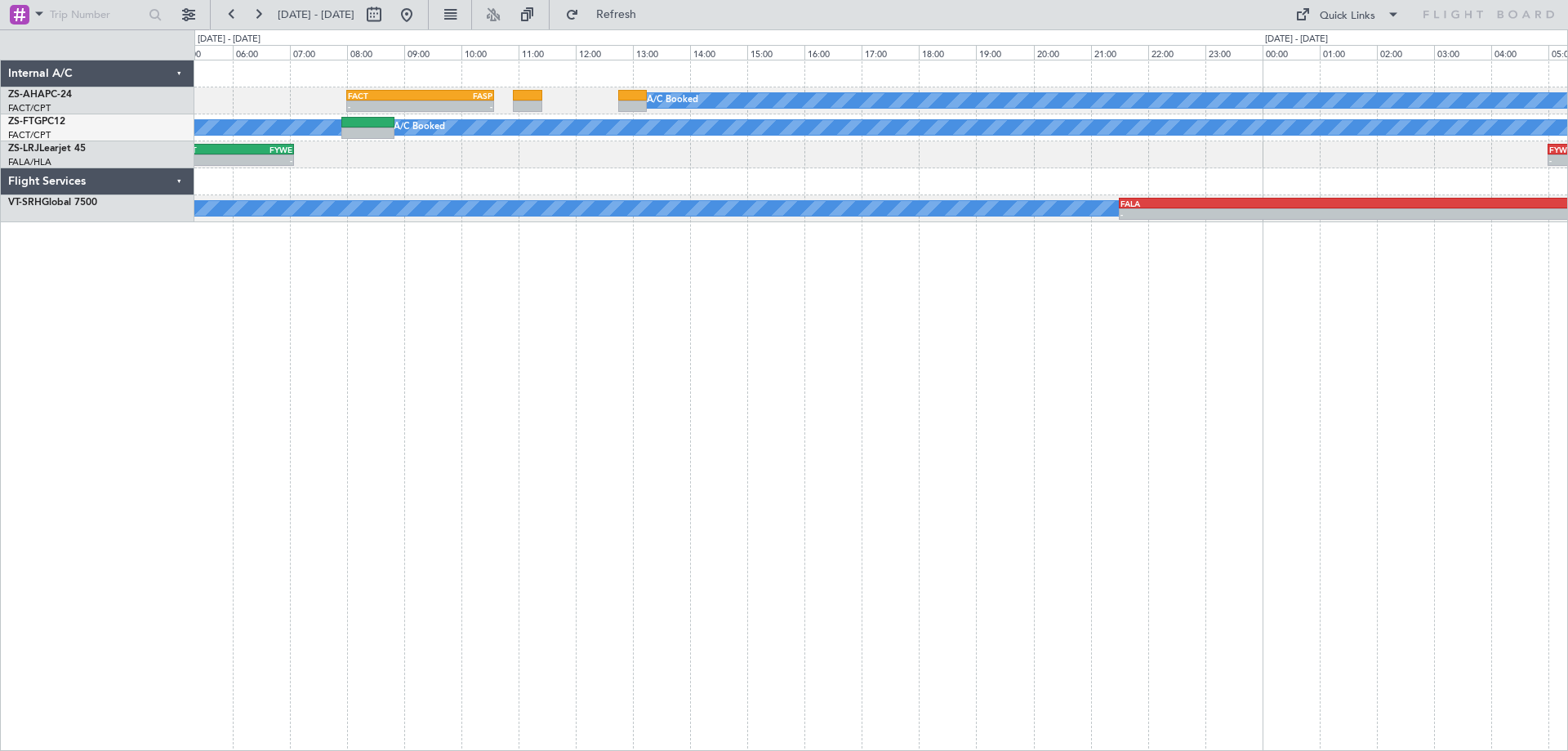
click at [832, 361] on div "A/C Booked - - FACT 08:00 Z FASP 10:35 Z A/C Booked A/C Booked - - FACT 05:00 Z…" at bounding box center [880, 406] width 1373 height 691
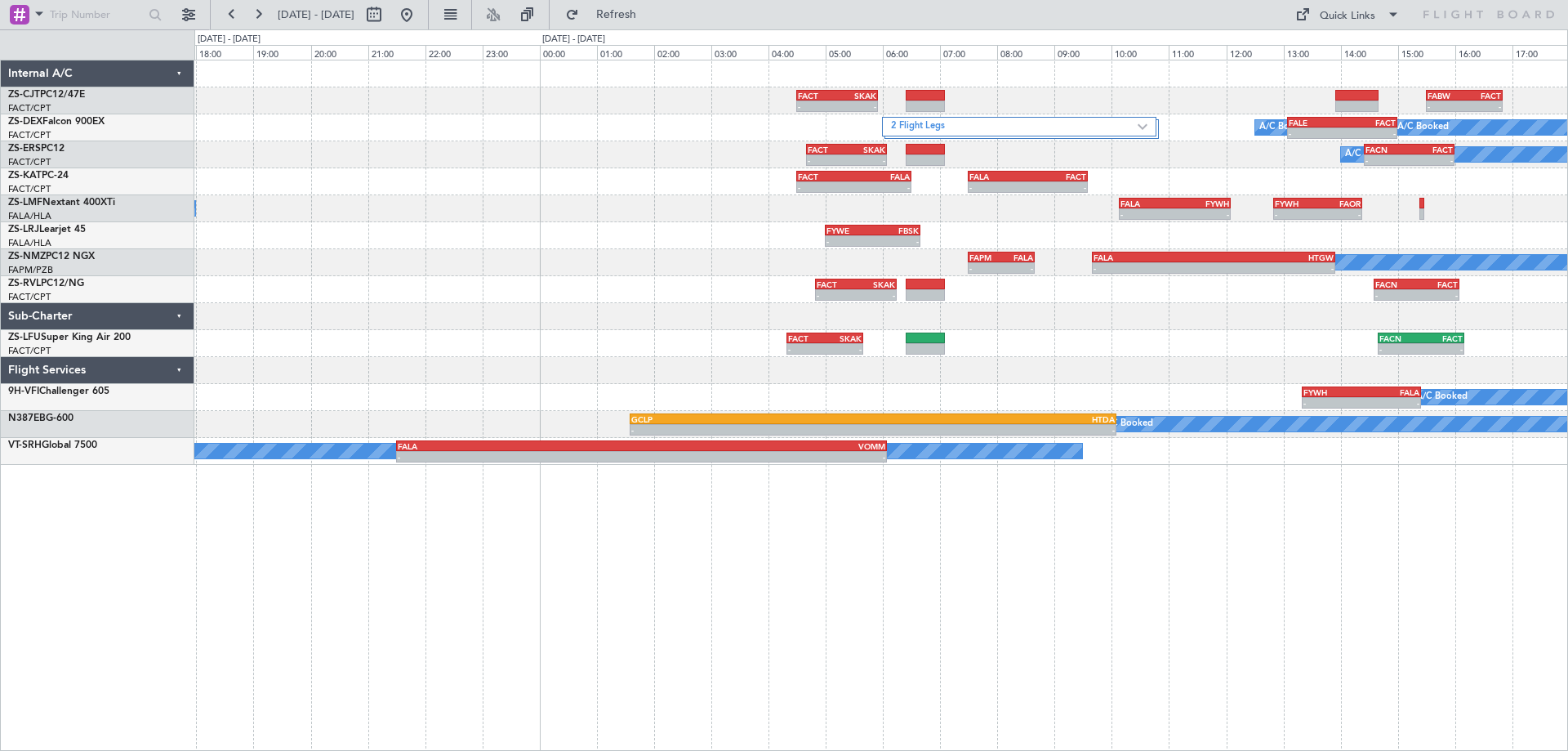
click at [1193, 406] on div "- - FACT 04:30 Z SKAK 05:55 Z - - FABW 15:30 Z FACT 16:50 Z 2 Flight Legs A/C B…" at bounding box center [880, 262] width 1372 height 405
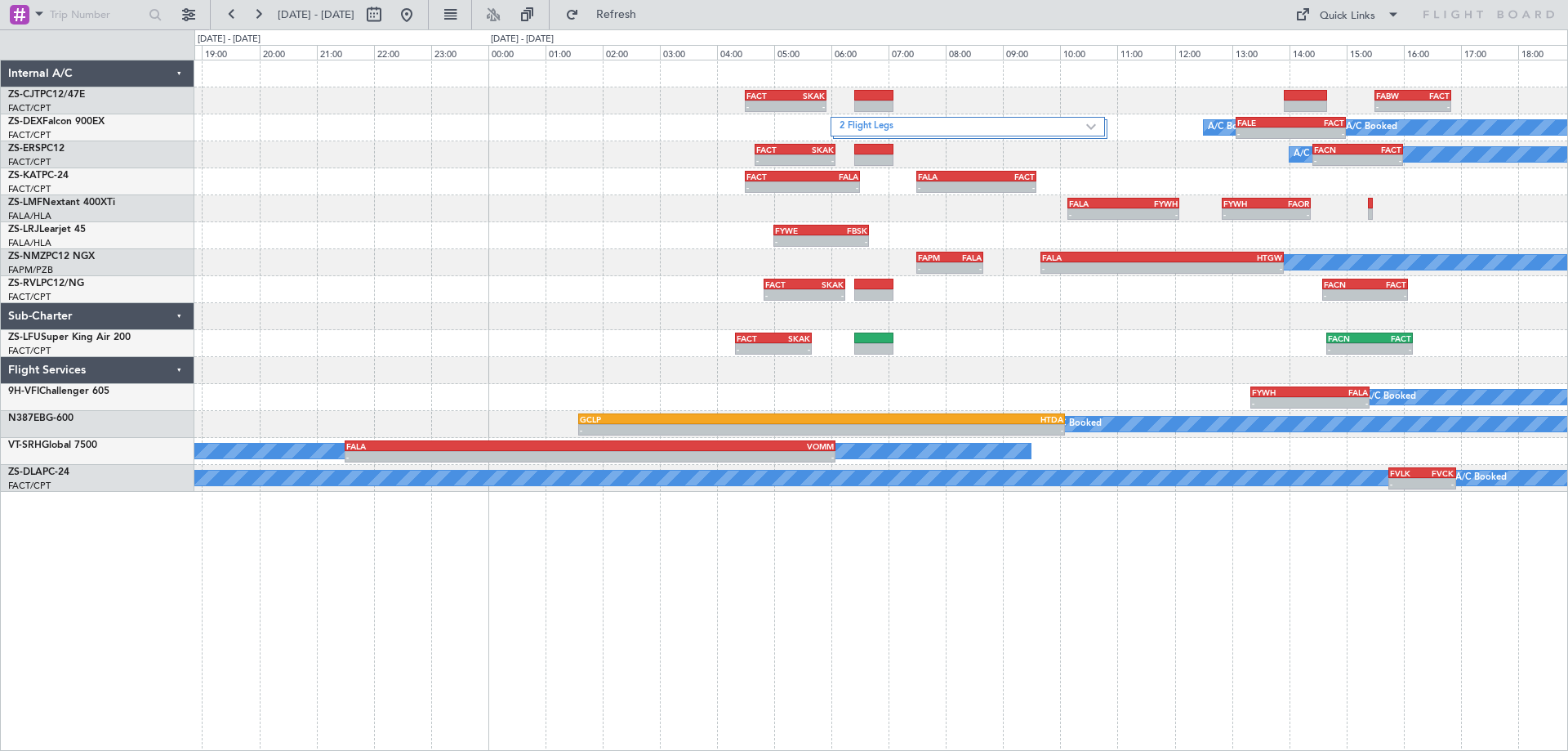
click at [1009, 349] on div "- - FACT 04:20 Z SKAK 05:40 Z - - FACN 14:40 Z FACT 16:10 Z" at bounding box center [880, 343] width 1372 height 27
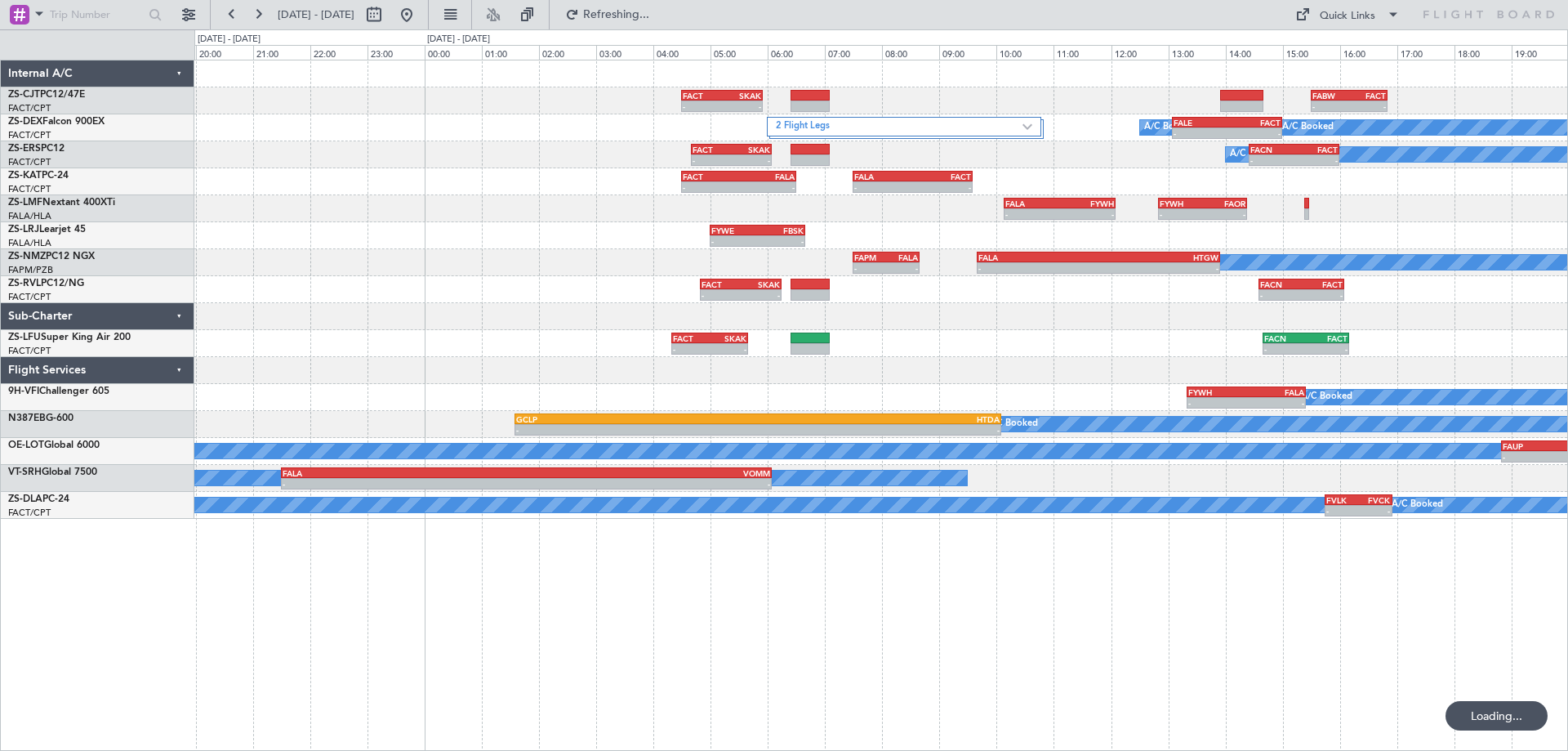
click at [870, 332] on div "- - FACT 04:30 Z SKAK 05:55 Z - - FABW 15:30 Z FACT 16:50 Z 2 Flight Legs A/C B…" at bounding box center [880, 289] width 1372 height 459
